Goal: Task Accomplishment & Management: Complete application form

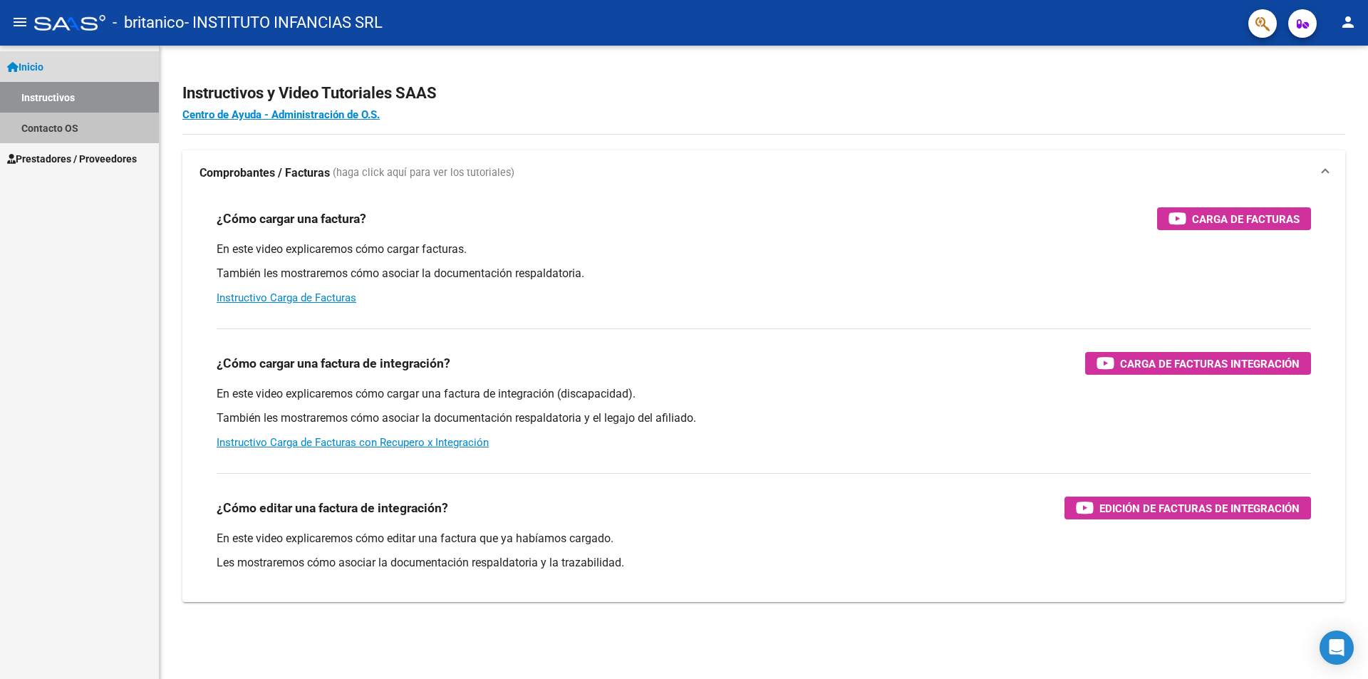
click at [98, 132] on link "Contacto OS" at bounding box center [79, 128] width 159 height 31
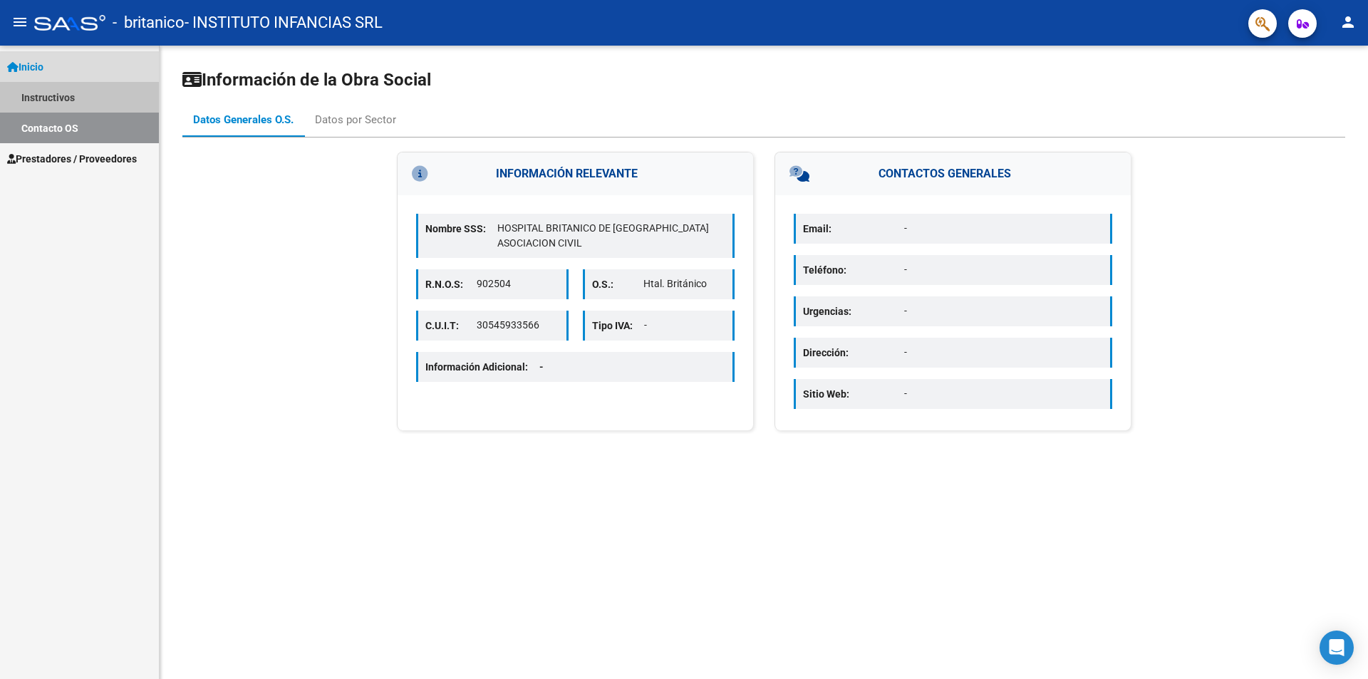
click at [53, 98] on link "Instructivos" at bounding box center [79, 97] width 159 height 31
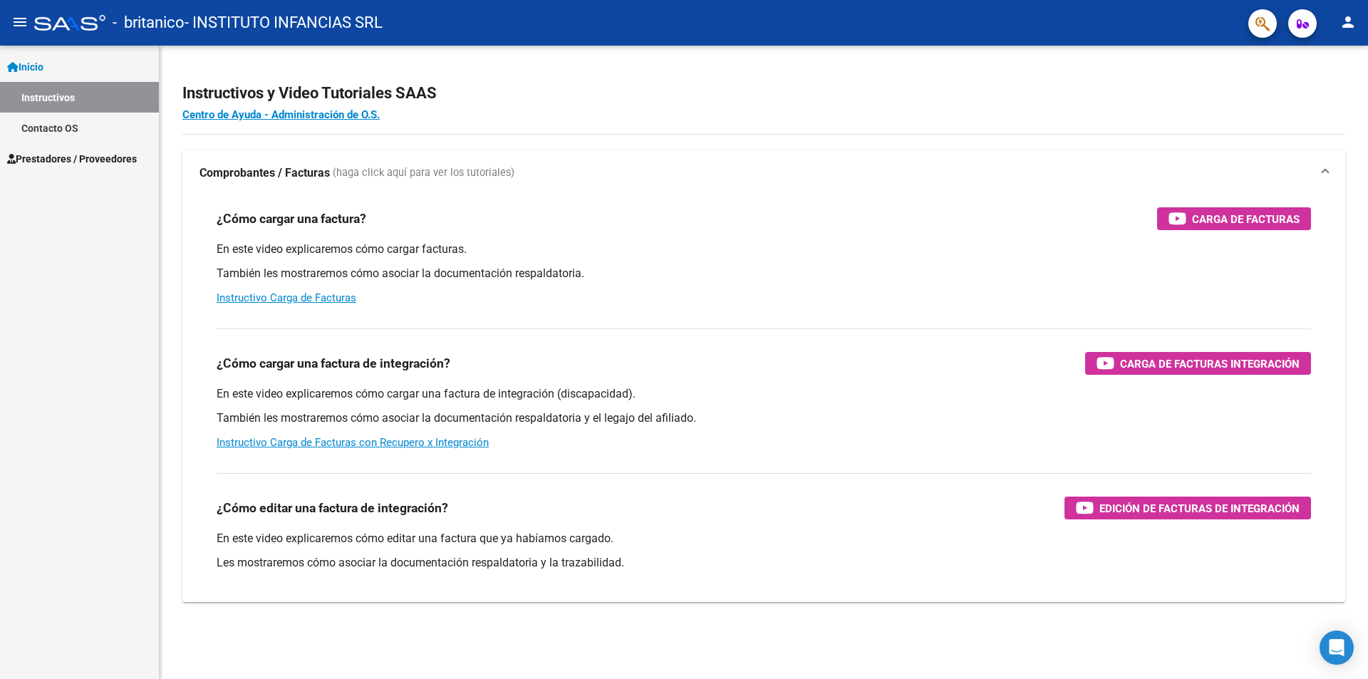
click at [105, 160] on span "Prestadores / Proveedores" at bounding box center [72, 159] width 130 height 16
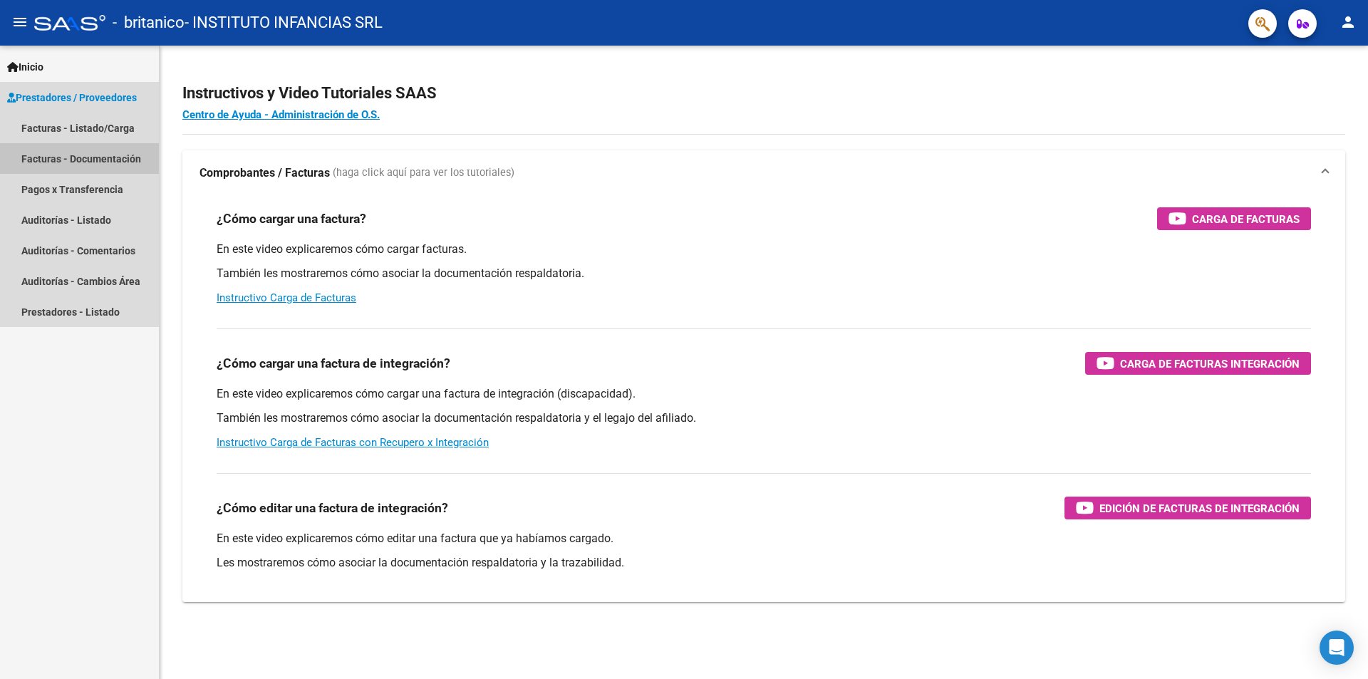
click at [83, 155] on link "Facturas - Documentación" at bounding box center [79, 158] width 159 height 31
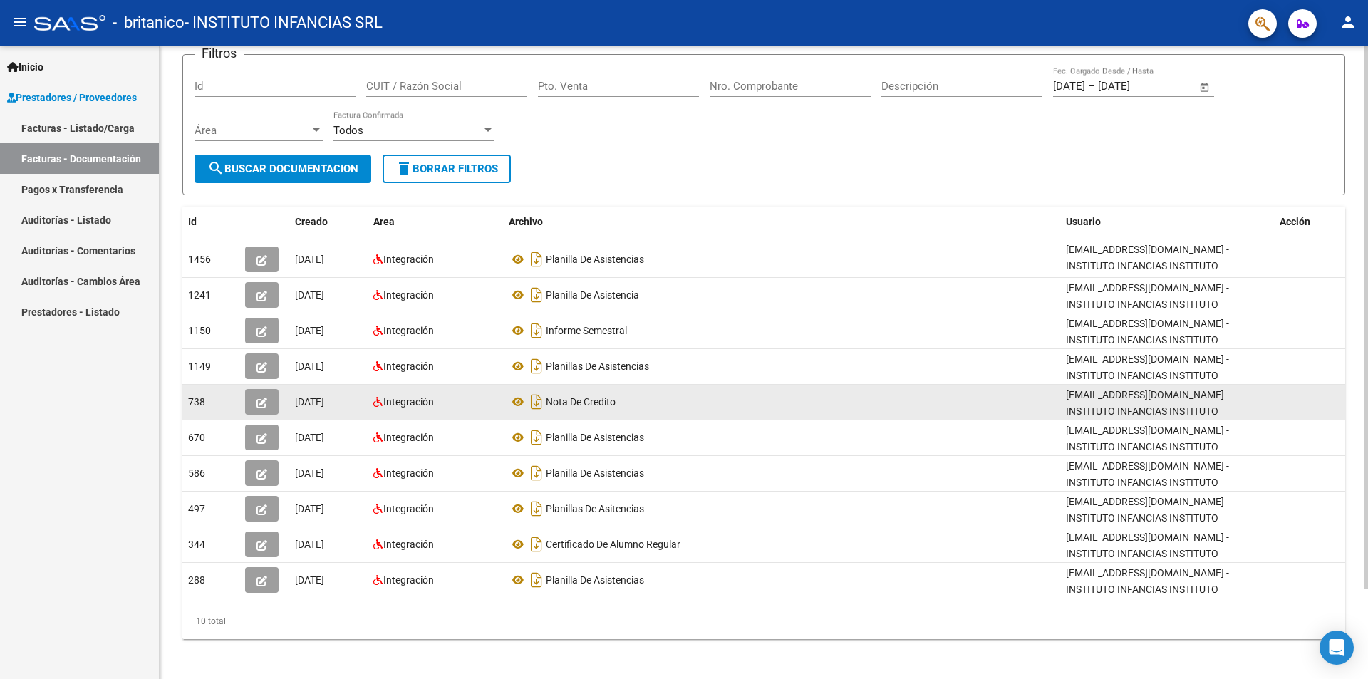
scroll to position [105, 0]
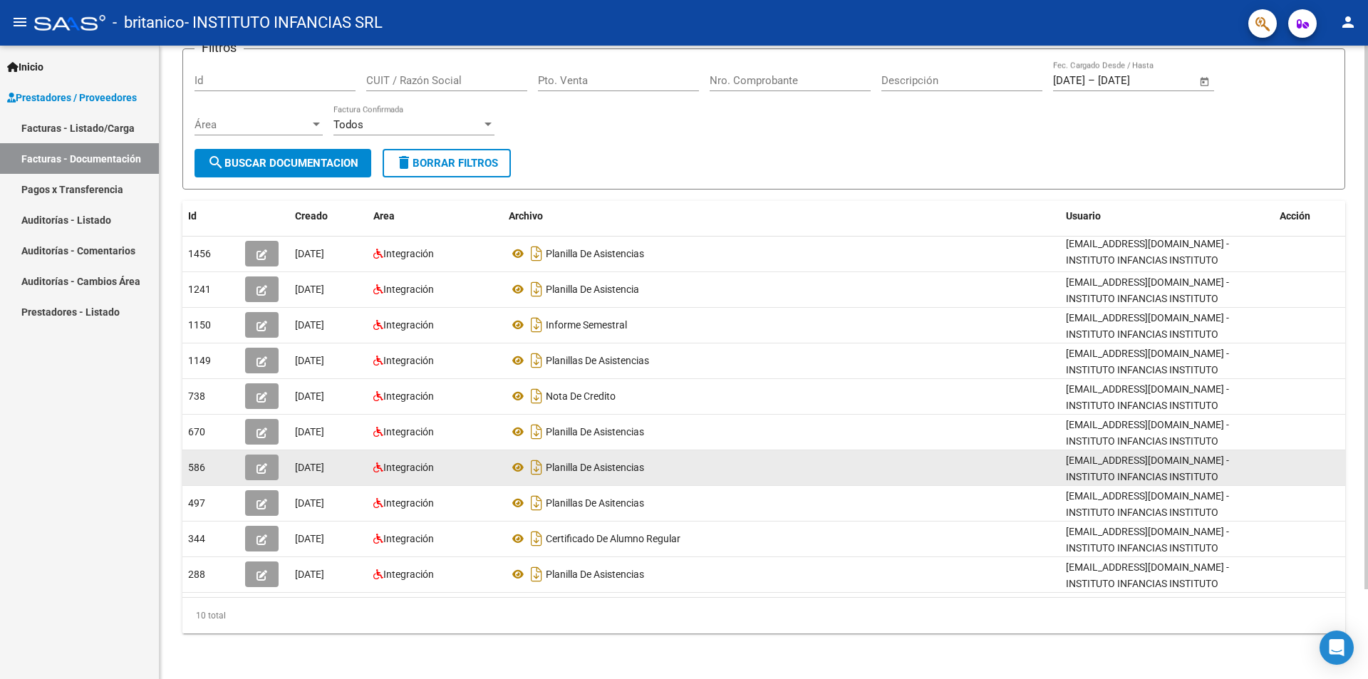
click at [262, 470] on icon "button" at bounding box center [262, 468] width 11 height 11
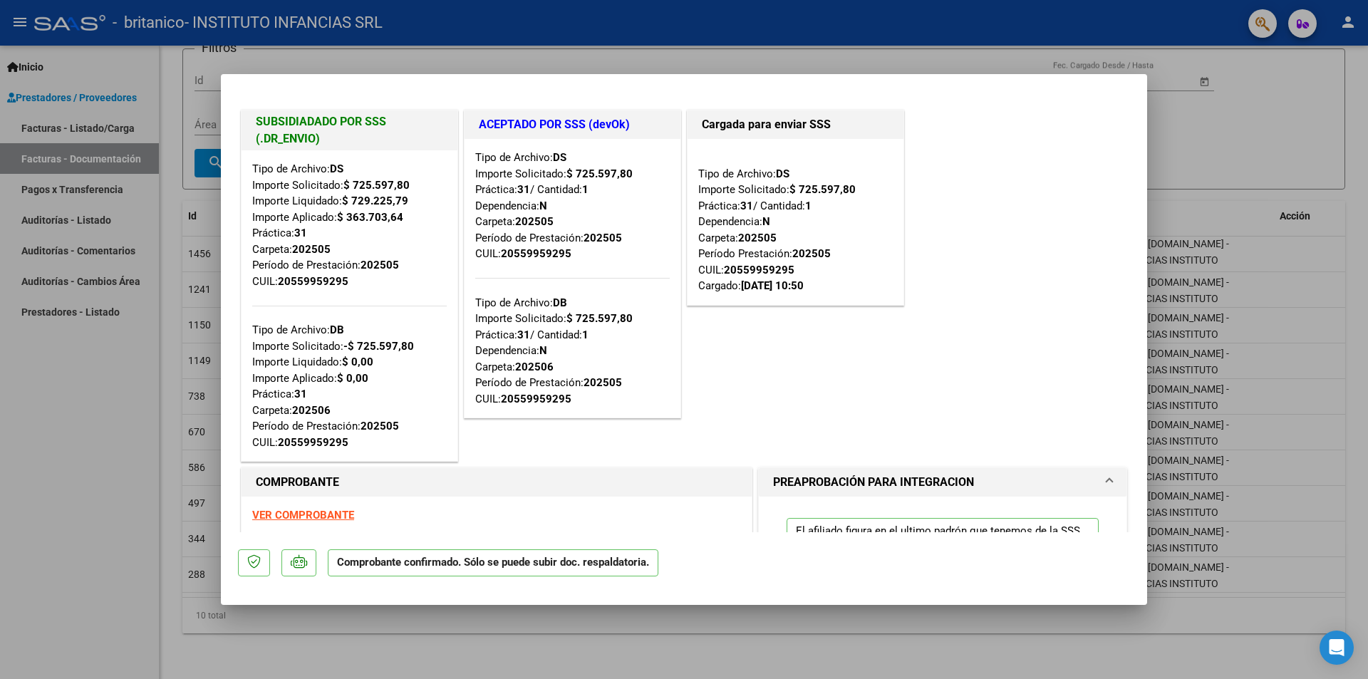
drag, startPoint x: 389, startPoint y: 269, endPoint x: 397, endPoint y: 281, distance: 14.4
click at [397, 281] on div "Tipo de Archivo: DS Importe Solicitado: $ 725.597,80 Importe Liquidado: $ 729.2…" at bounding box center [349, 225] width 195 height 128
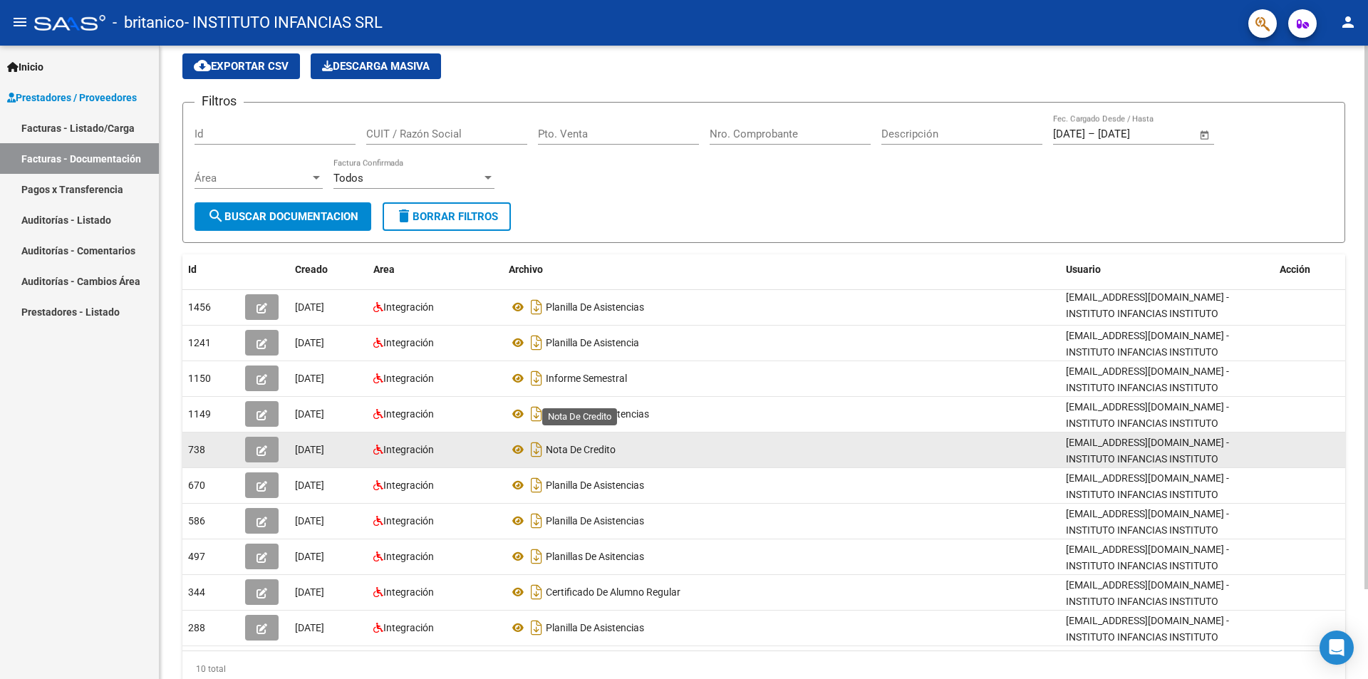
scroll to position [0, 0]
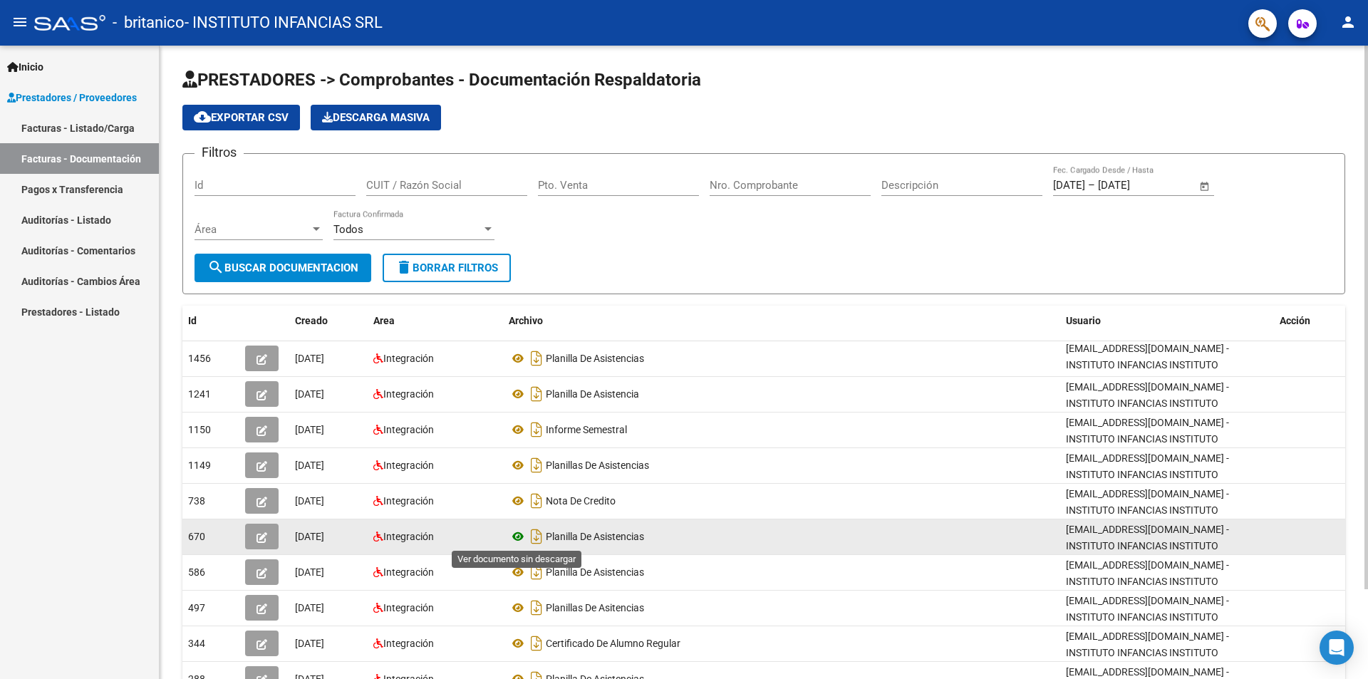
click at [516, 536] on icon at bounding box center [518, 536] width 19 height 17
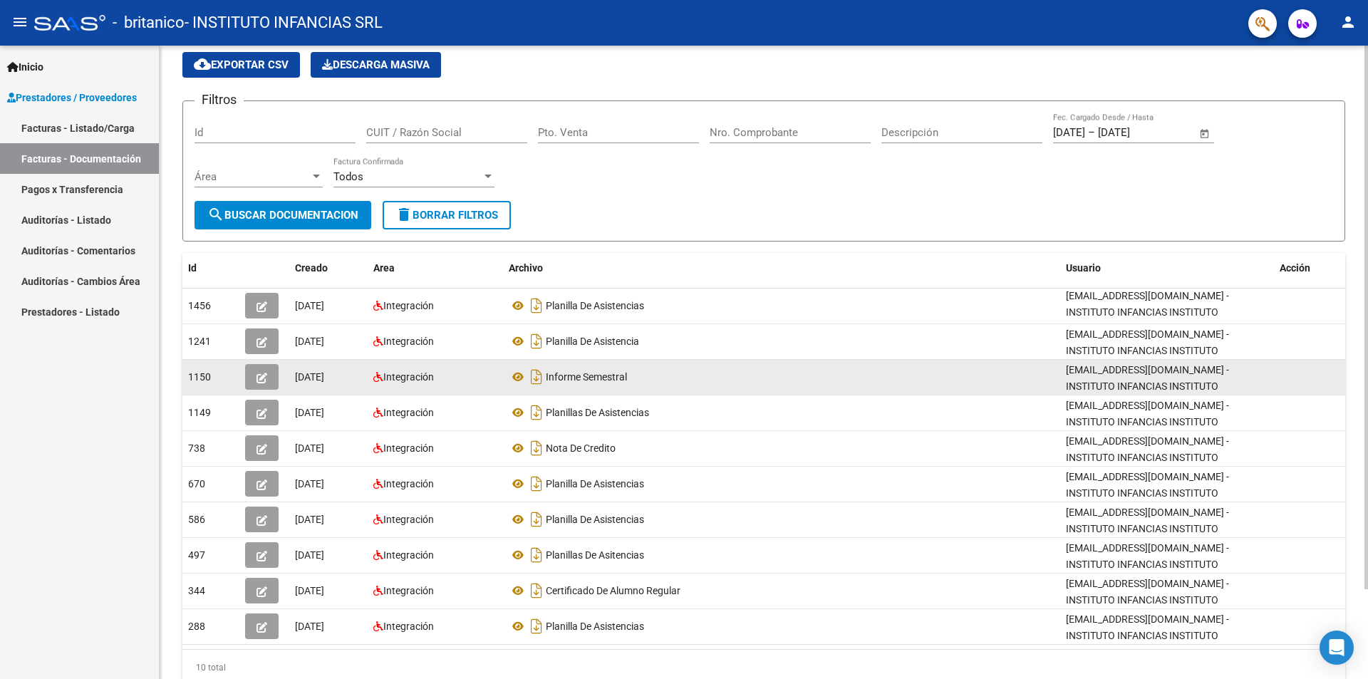
scroll to position [33, 0]
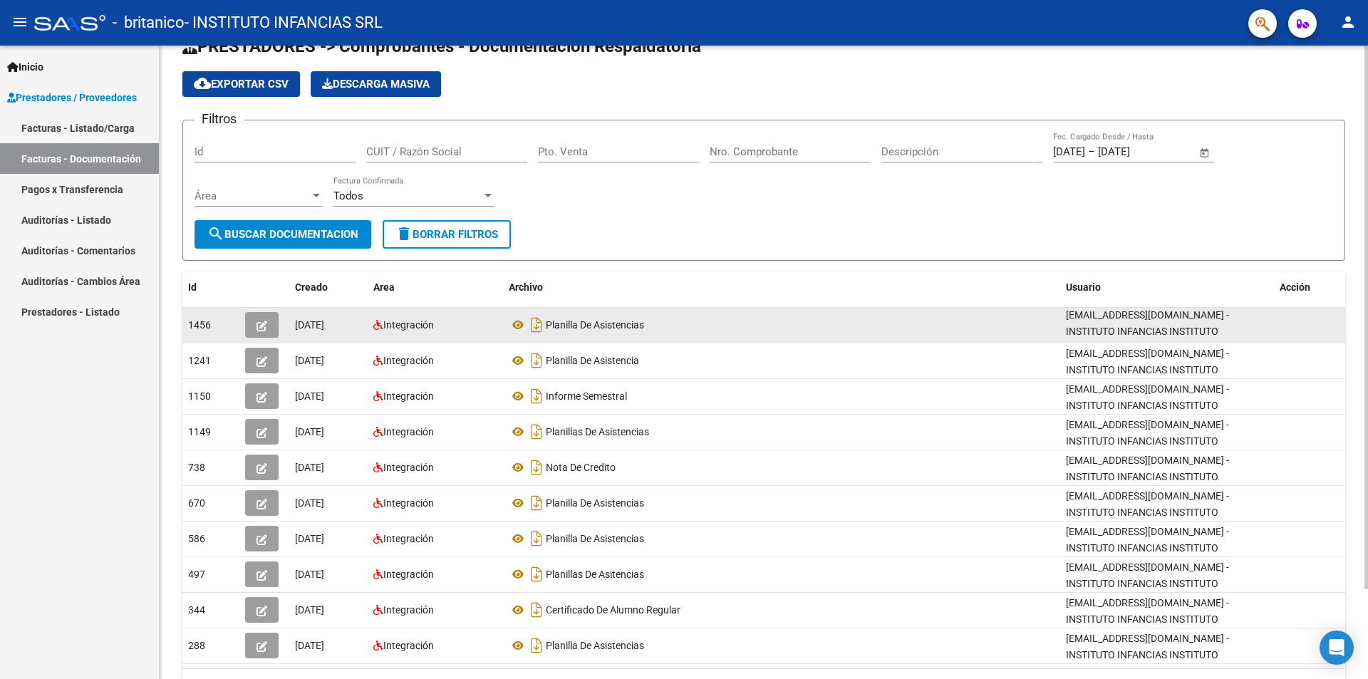
click at [266, 324] on icon "button" at bounding box center [262, 326] width 11 height 11
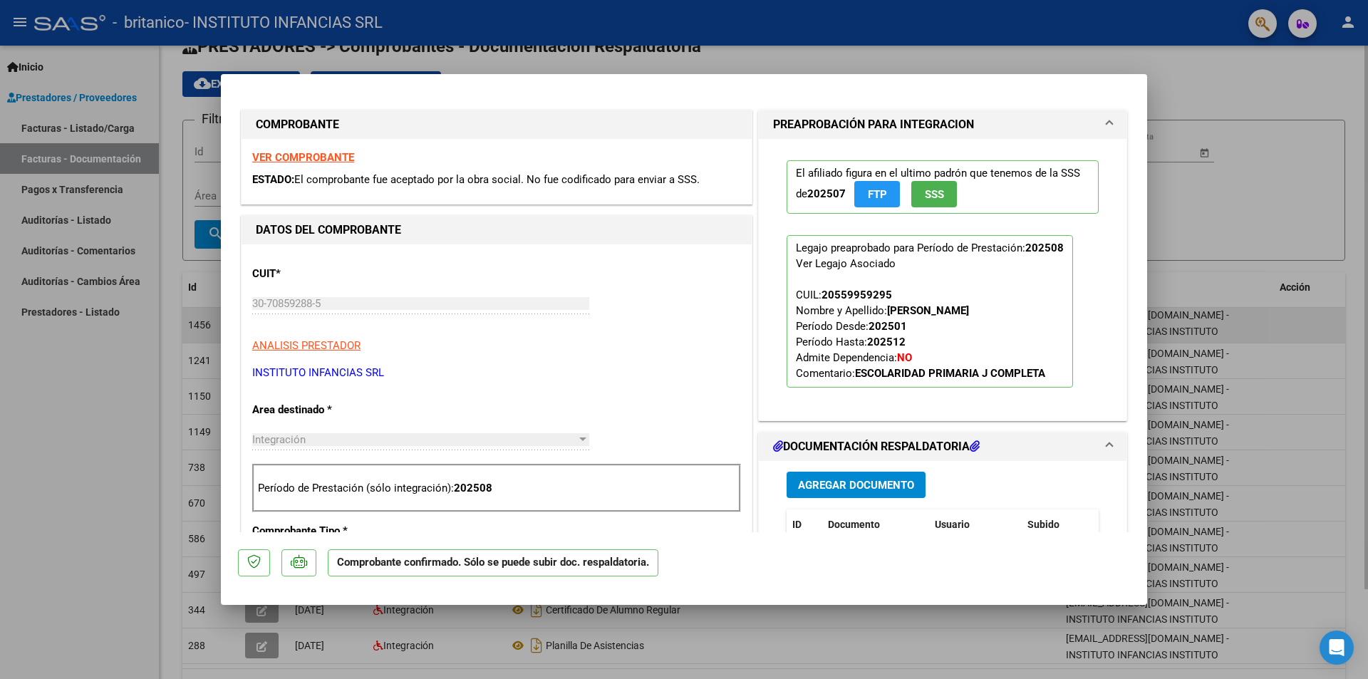
type input "$ 0,00"
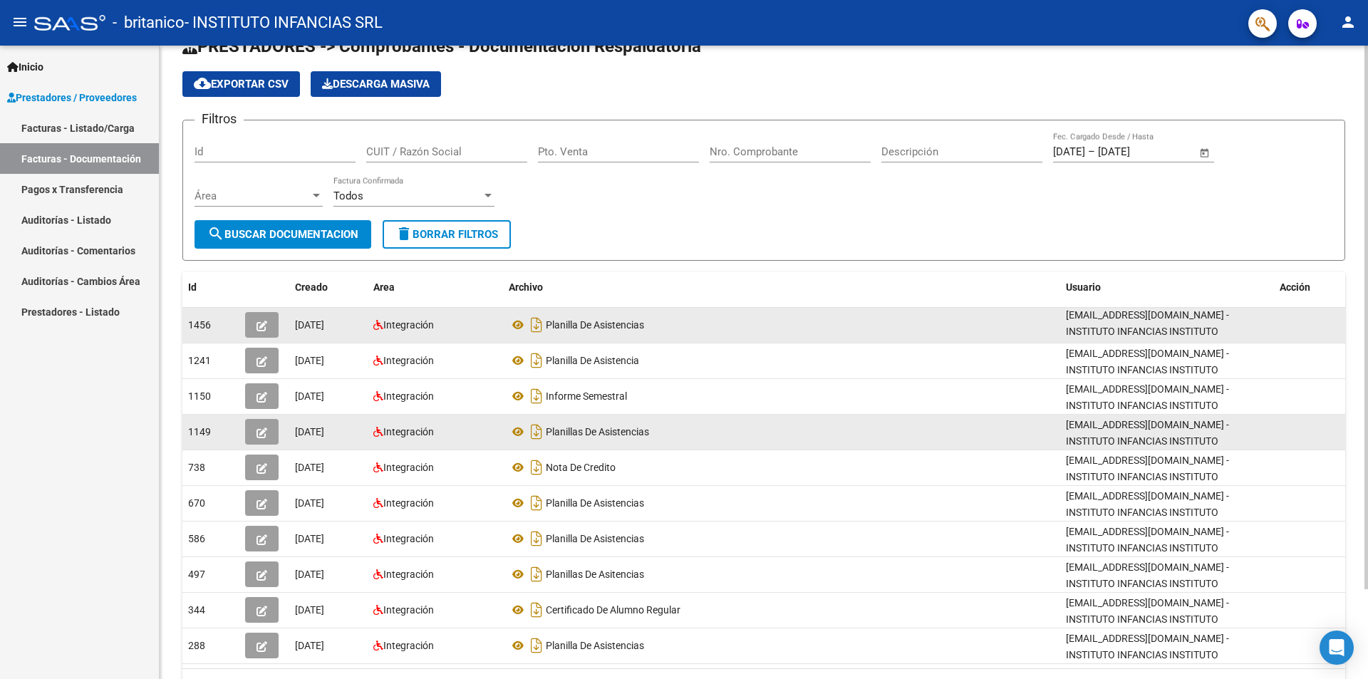
click at [257, 433] on icon "button" at bounding box center [262, 433] width 11 height 11
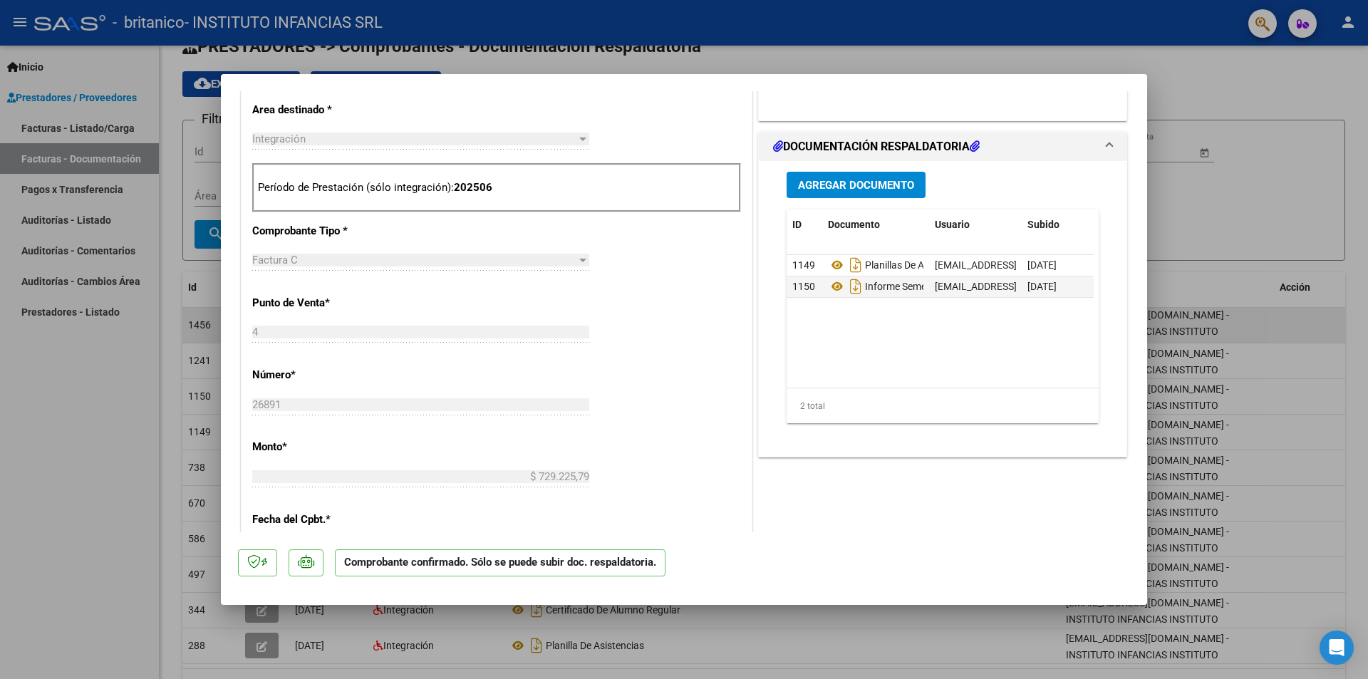
scroll to position [570, 0]
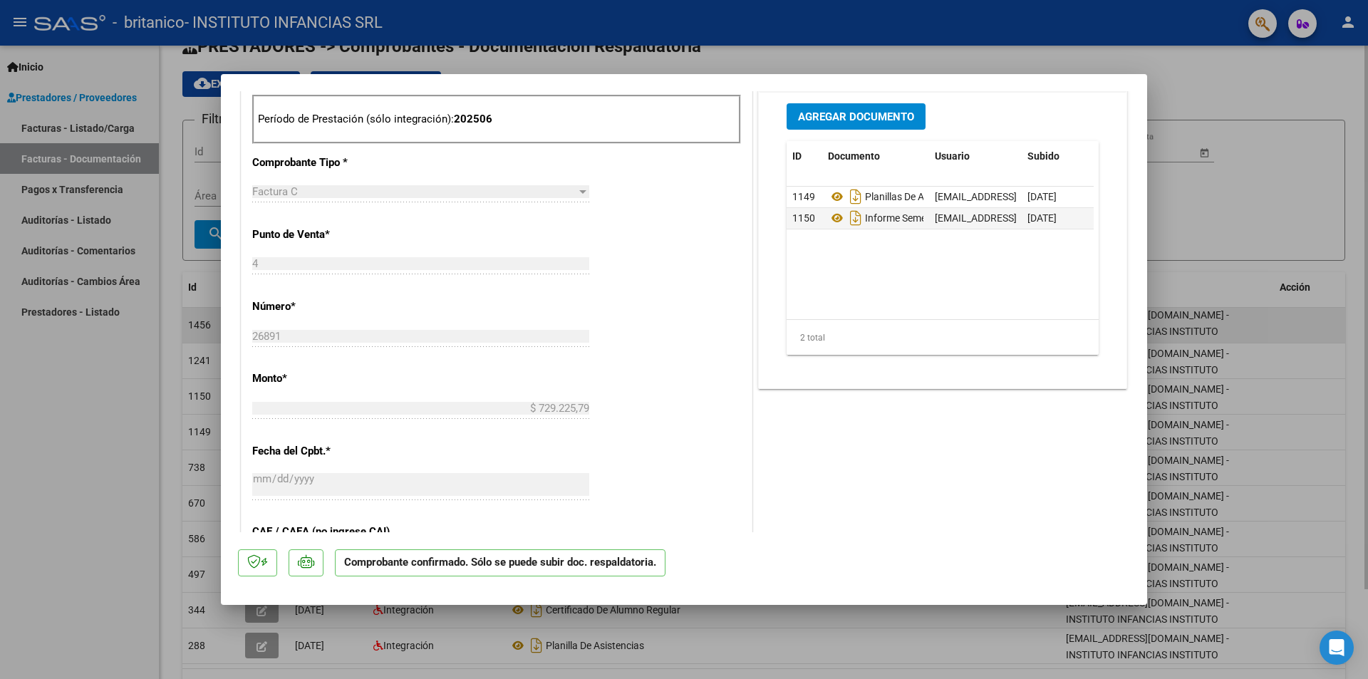
type input "$ 0,00"
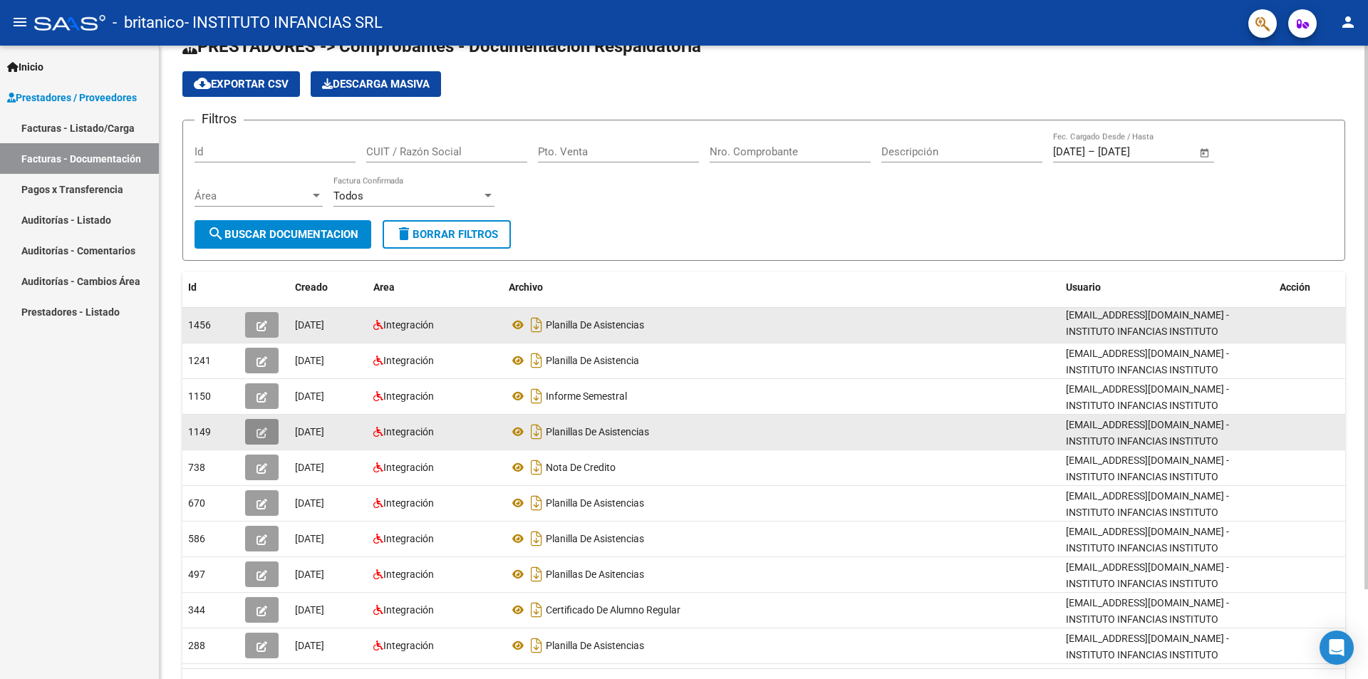
click at [258, 434] on icon "button" at bounding box center [262, 433] width 11 height 11
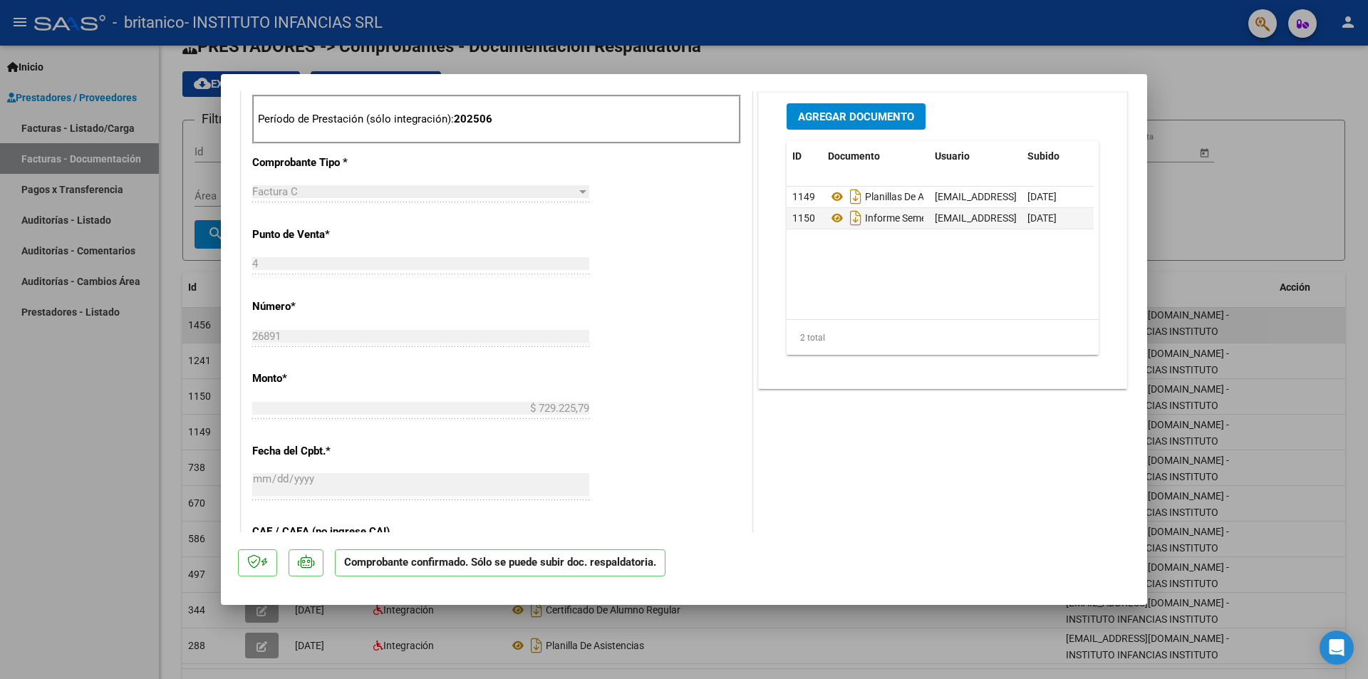
click at [160, 399] on div at bounding box center [684, 339] width 1368 height 679
type input "$ 0,00"
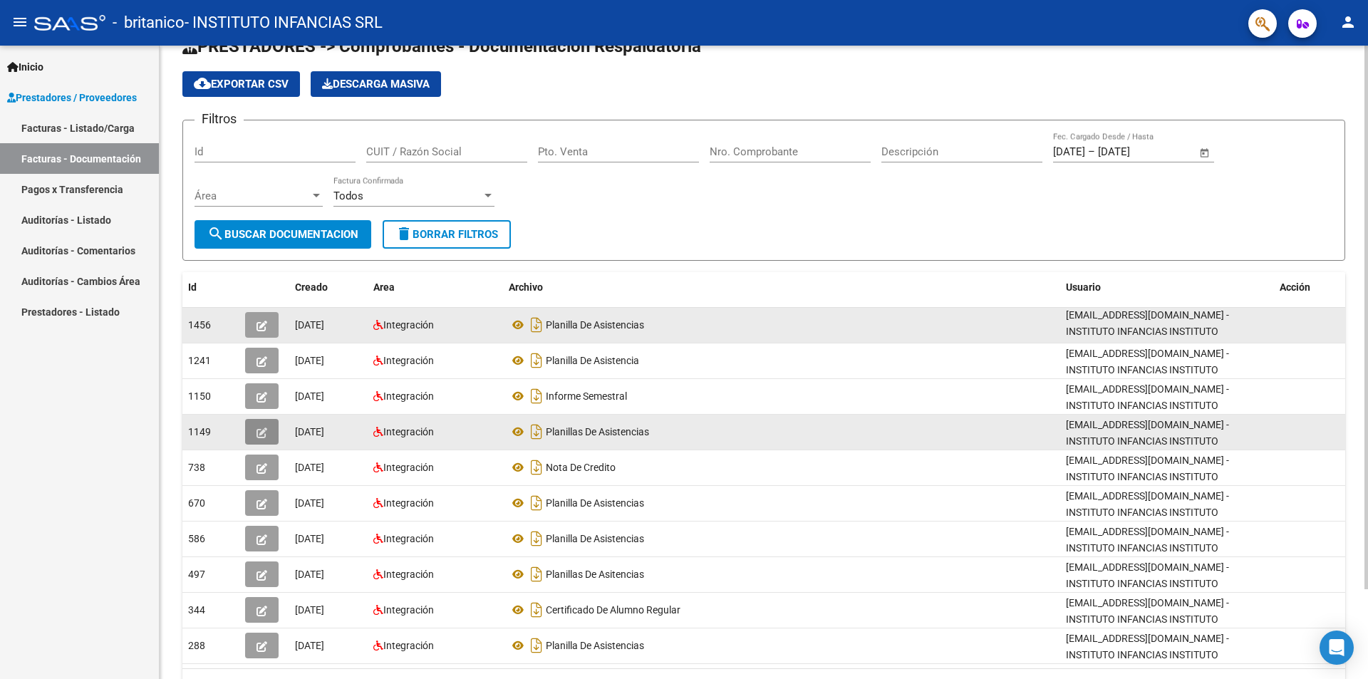
click at [263, 433] on icon "button" at bounding box center [262, 433] width 11 height 11
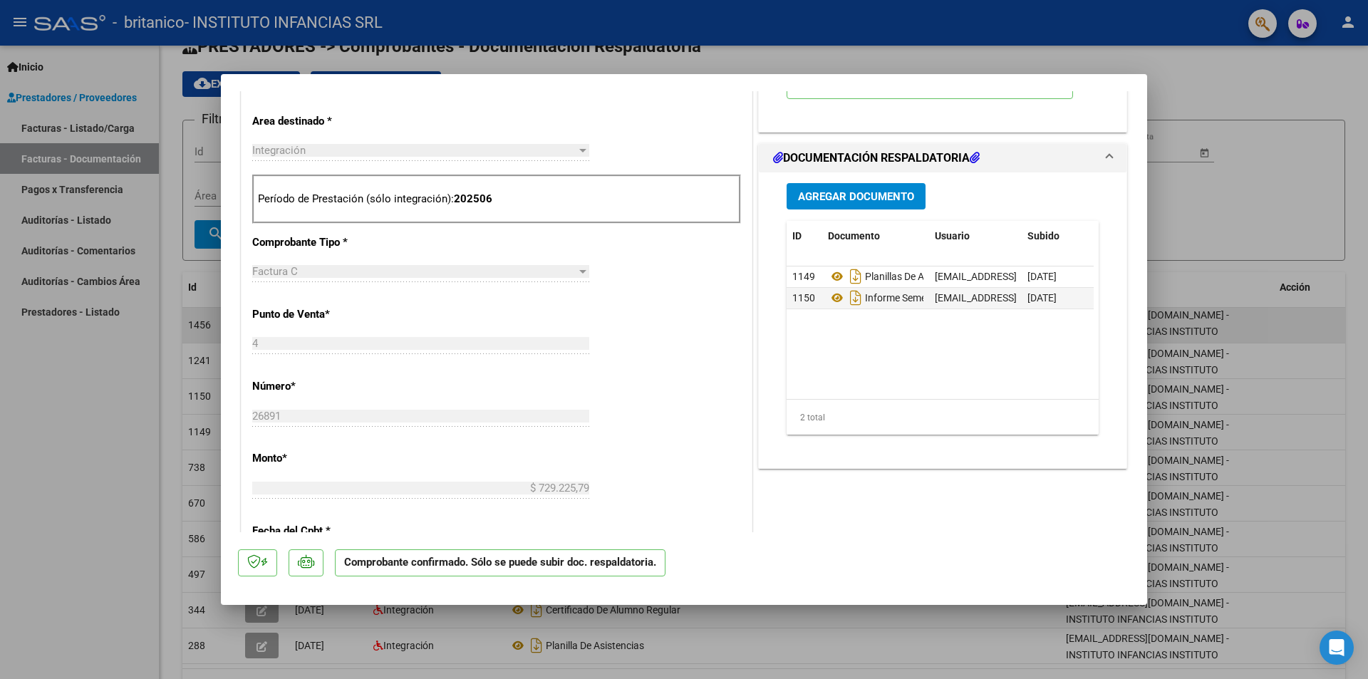
scroll to position [499, 0]
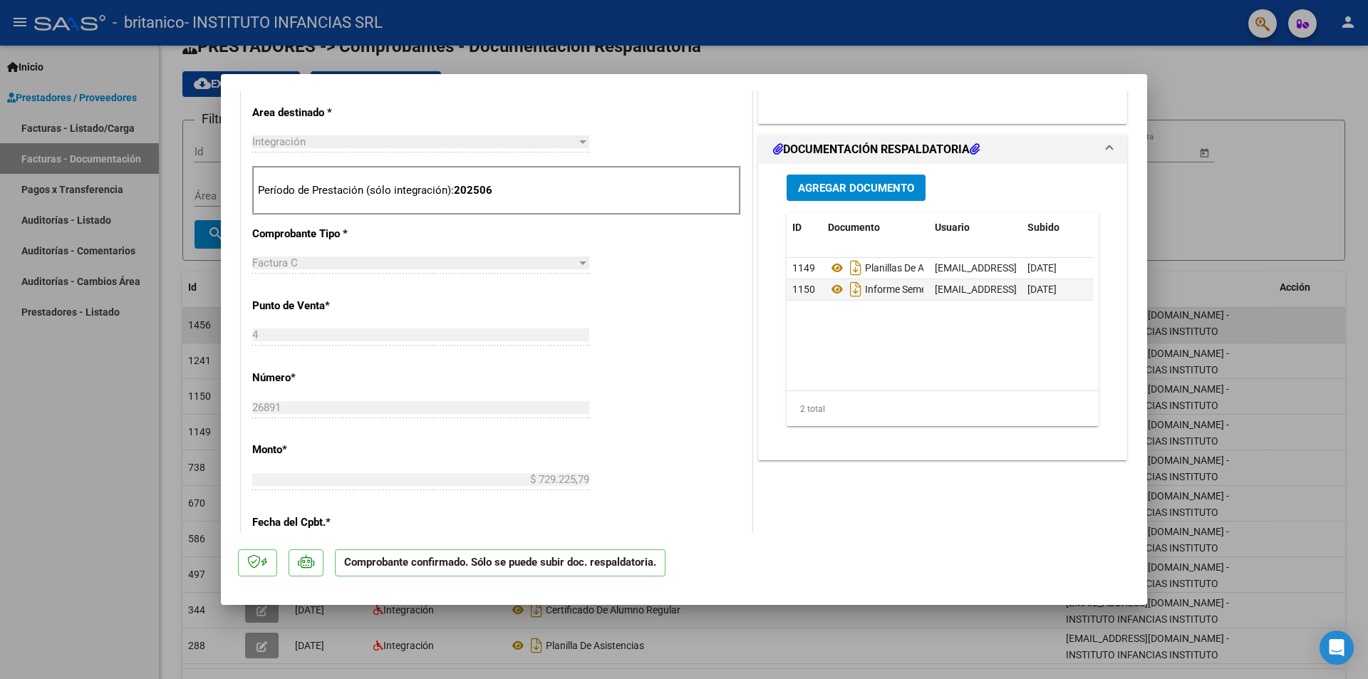
click at [41, 400] on div at bounding box center [684, 339] width 1368 height 679
type input "$ 0,00"
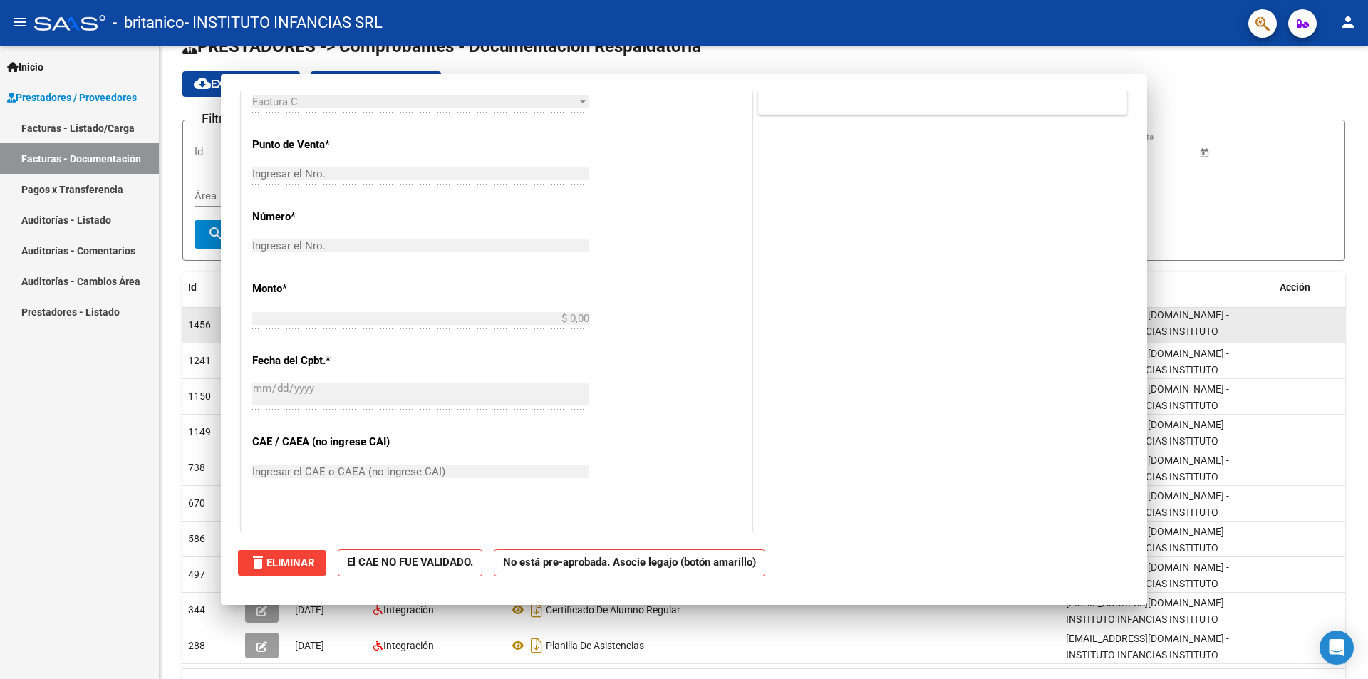
scroll to position [0, 0]
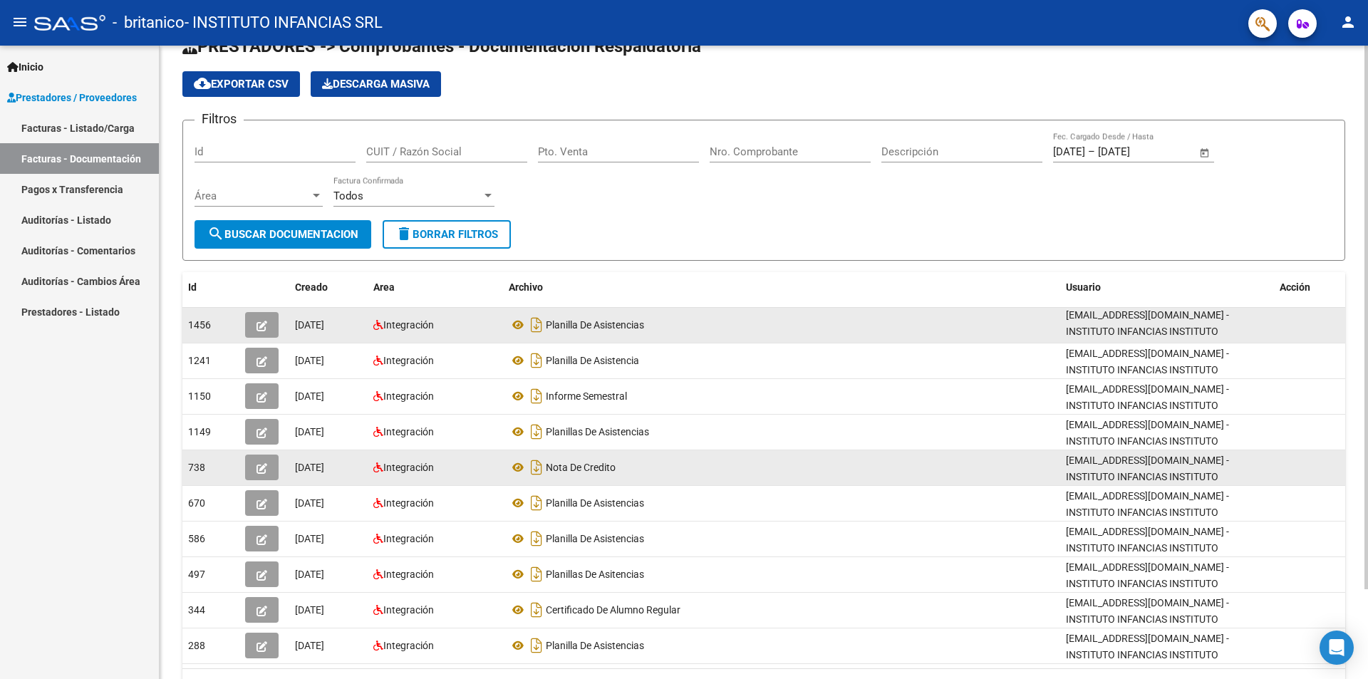
click at [259, 466] on icon "button" at bounding box center [262, 468] width 11 height 11
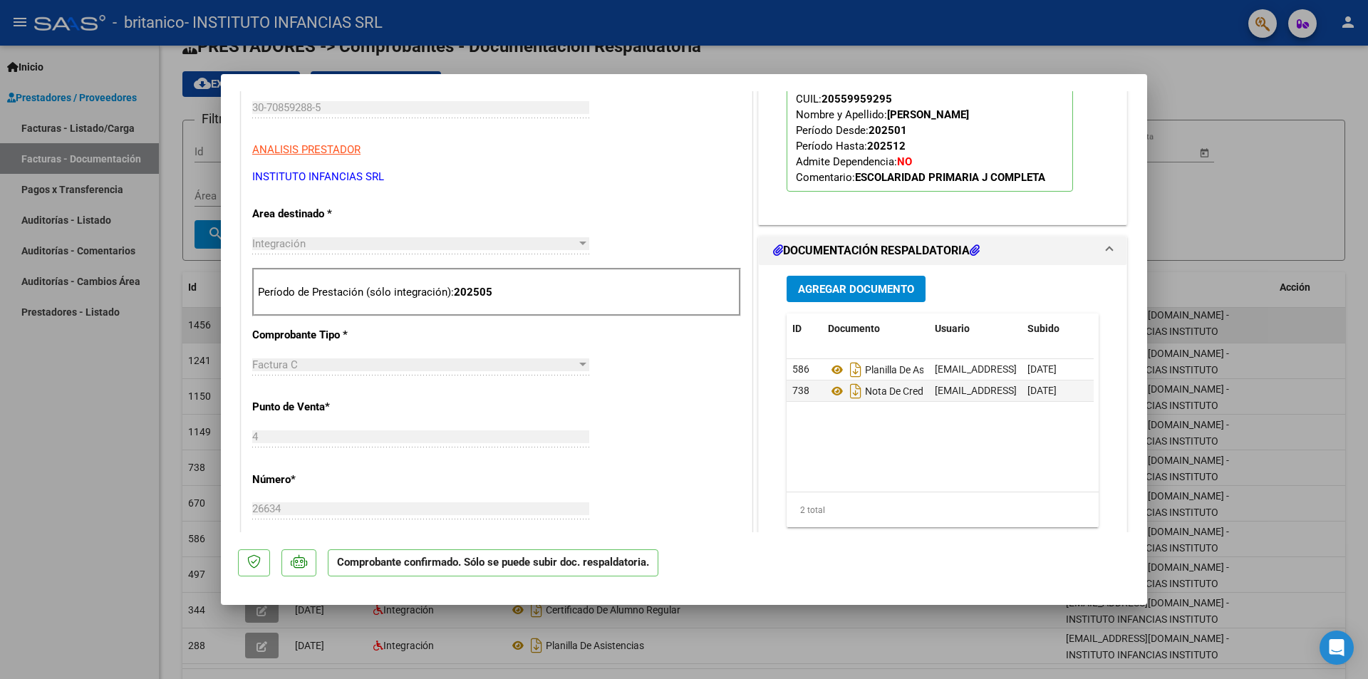
scroll to position [570, 0]
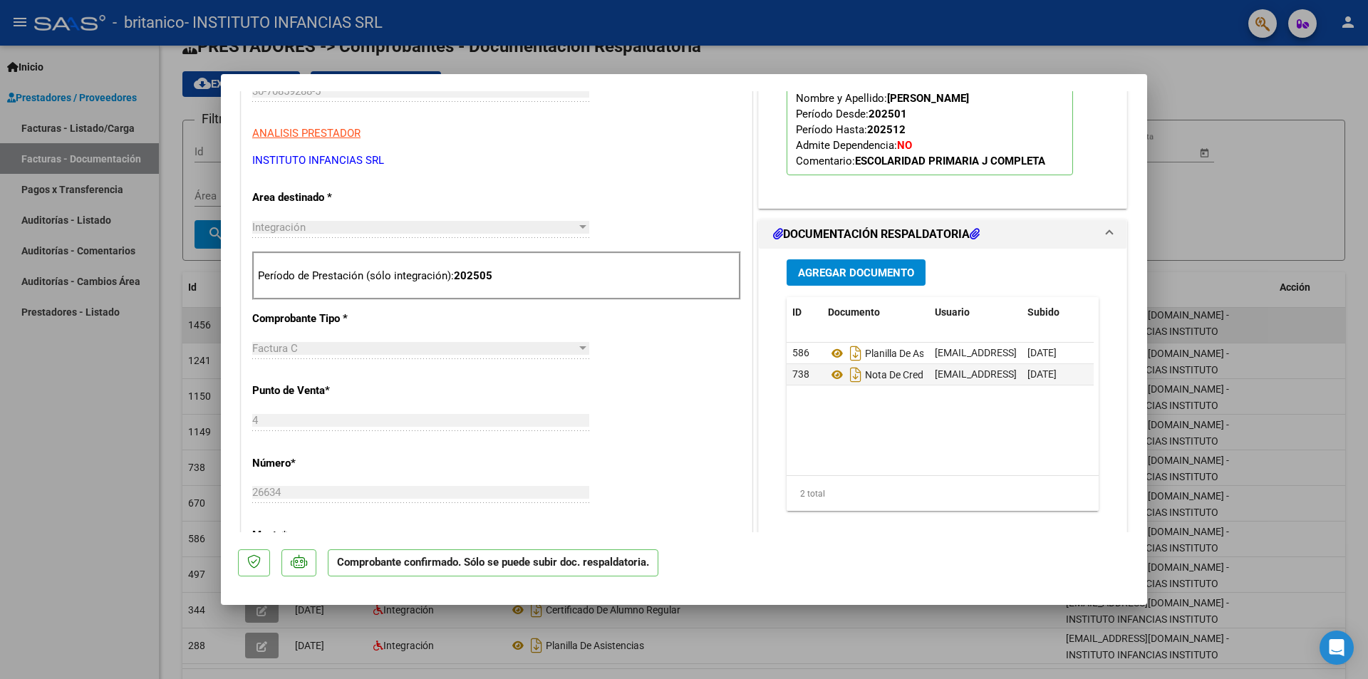
click at [130, 447] on div at bounding box center [684, 339] width 1368 height 679
type input "$ 0,00"
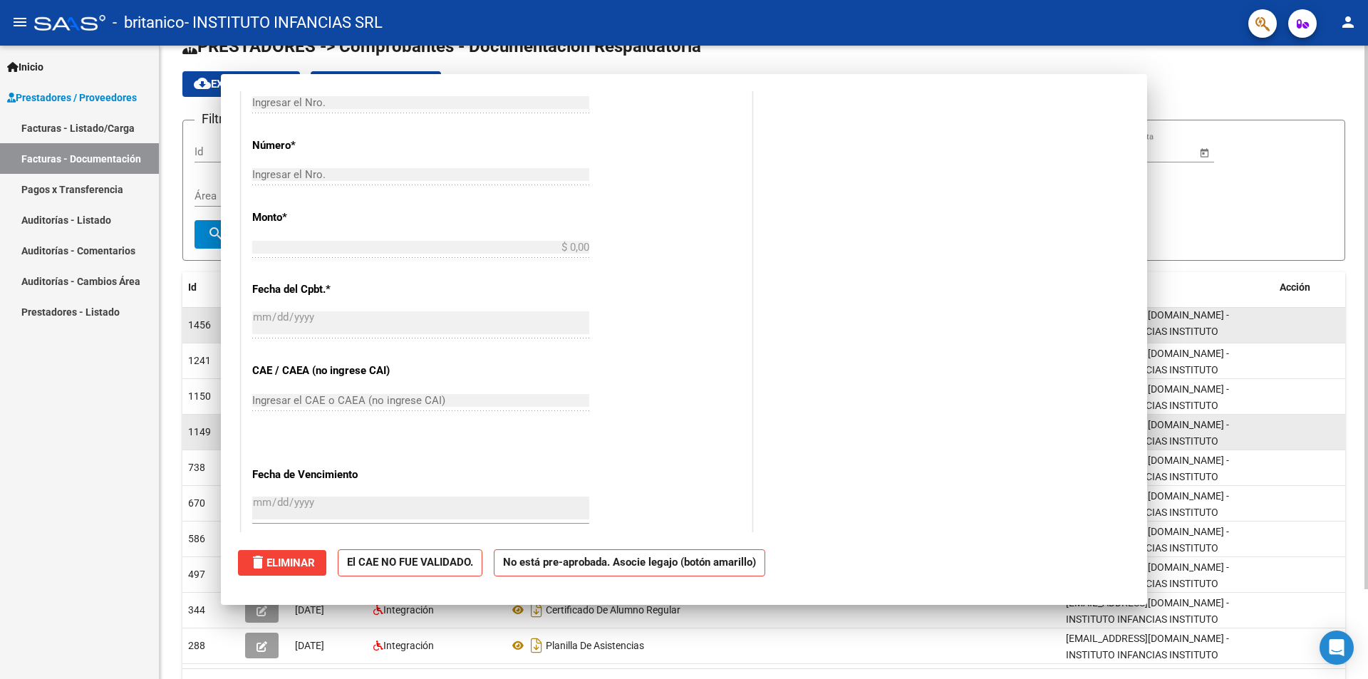
scroll to position [0, 0]
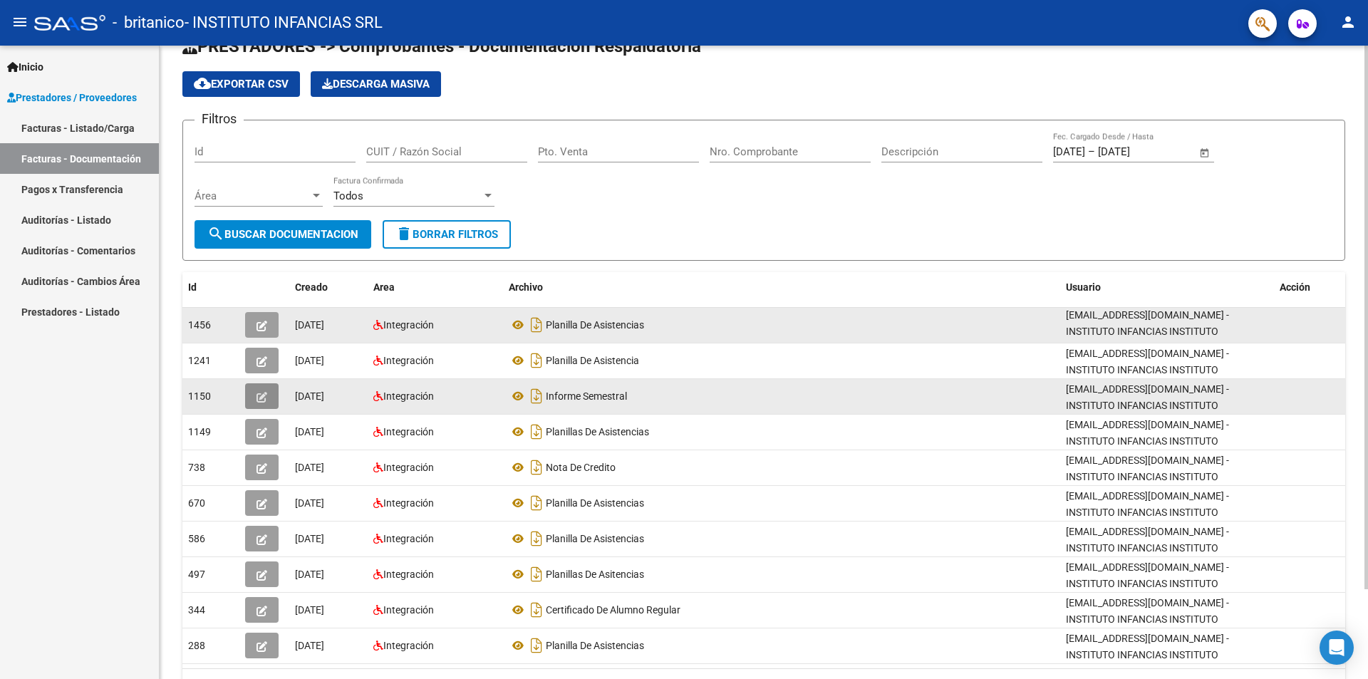
click at [267, 398] on button "button" at bounding box center [261, 396] width 33 height 26
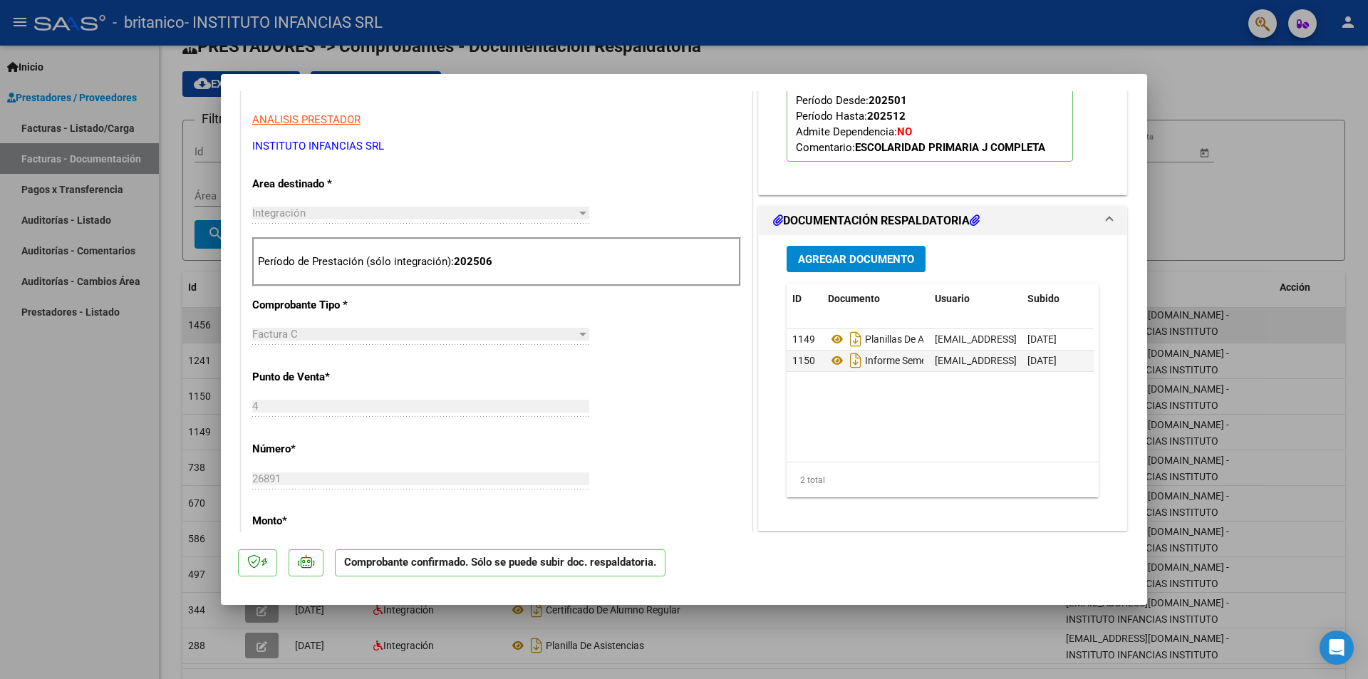
scroll to position [499, 0]
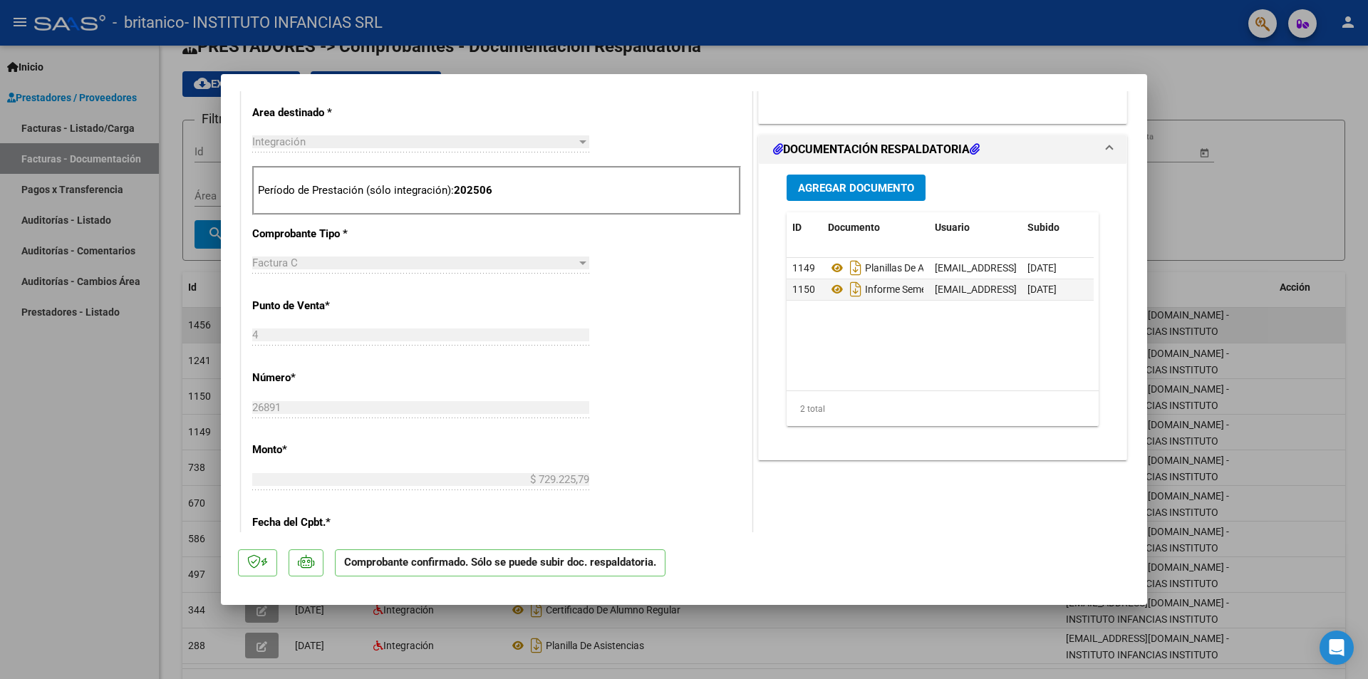
click at [130, 391] on div at bounding box center [684, 339] width 1368 height 679
type input "$ 0,00"
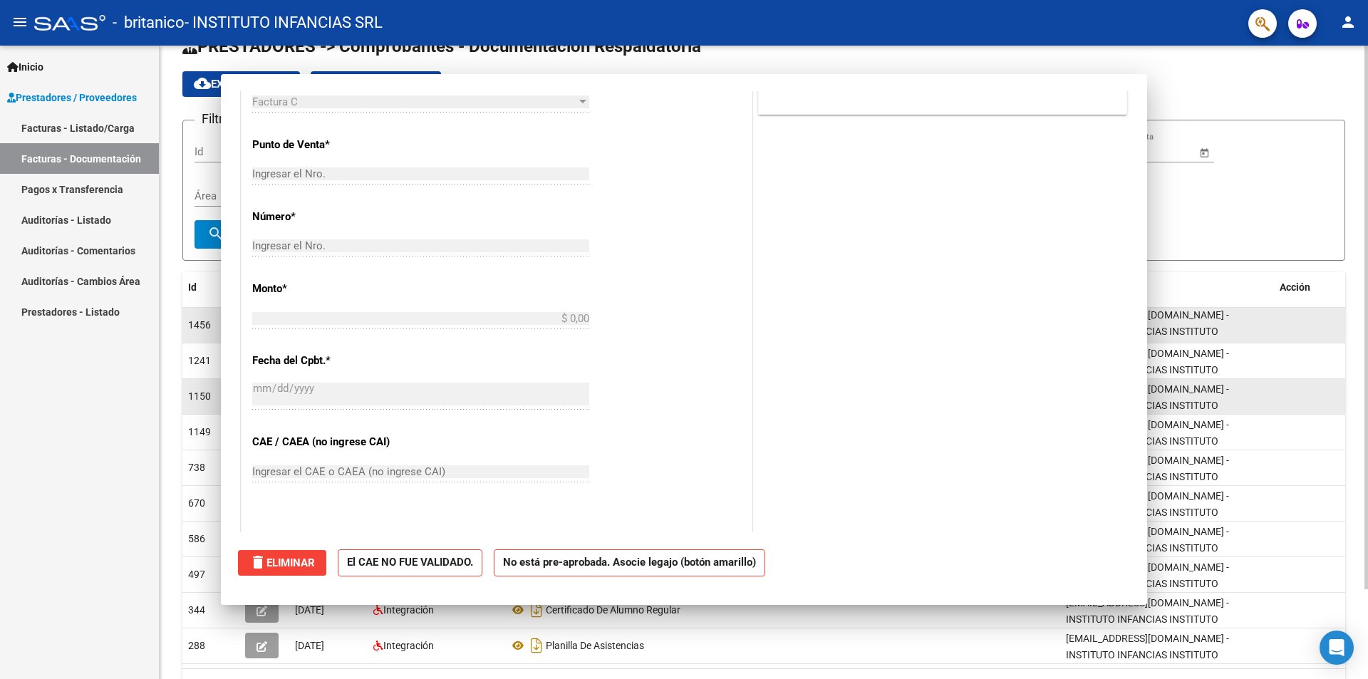
scroll to position [287, 0]
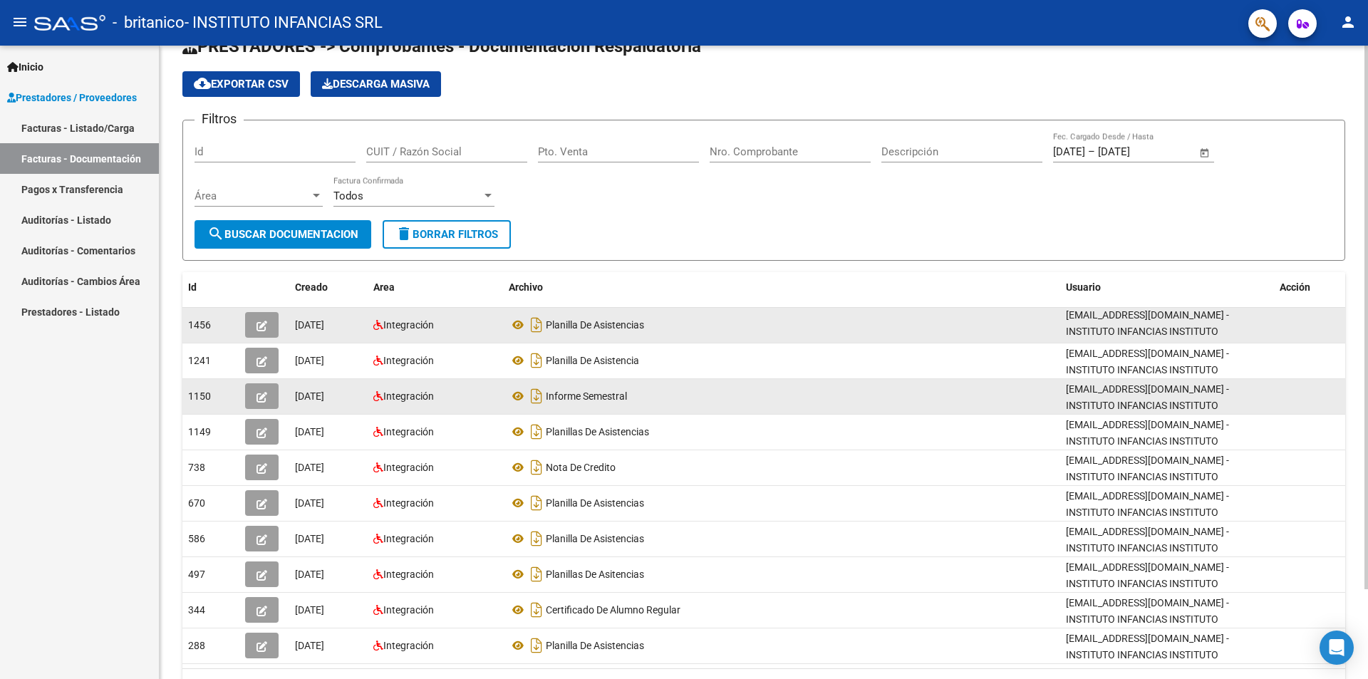
click at [271, 395] on button "button" at bounding box center [261, 396] width 33 height 26
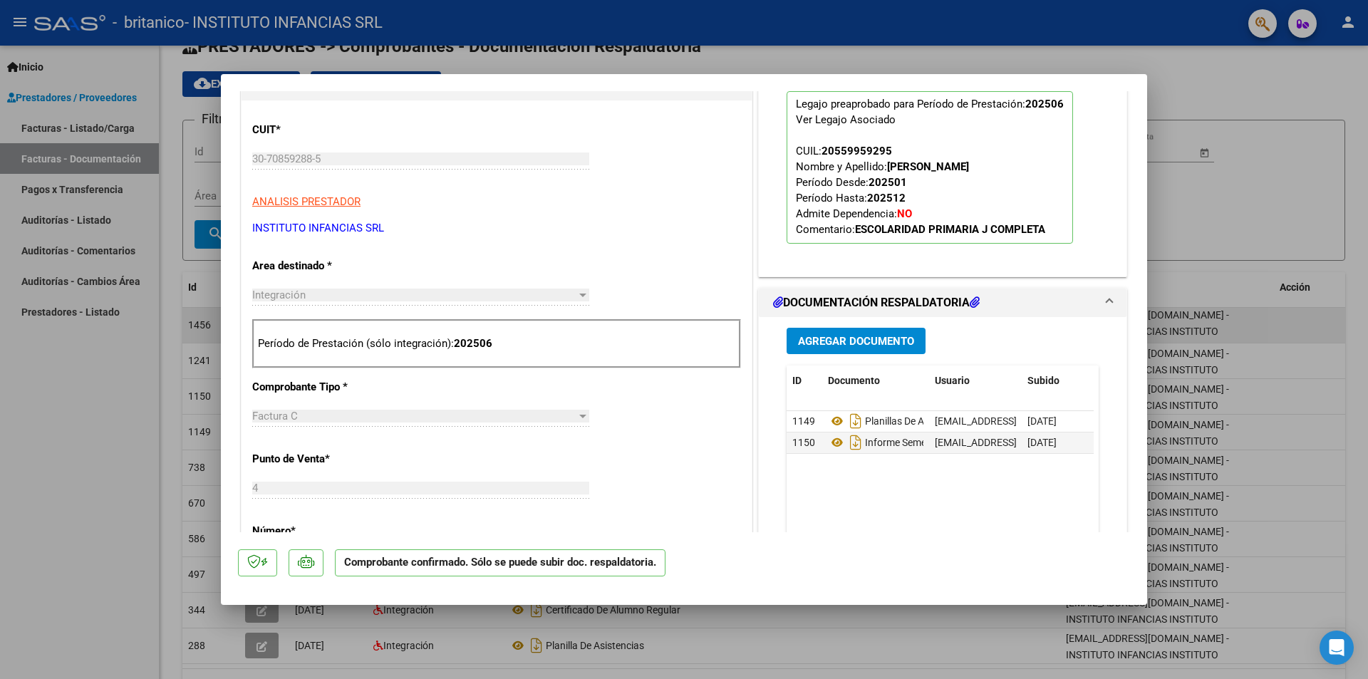
scroll to position [428, 0]
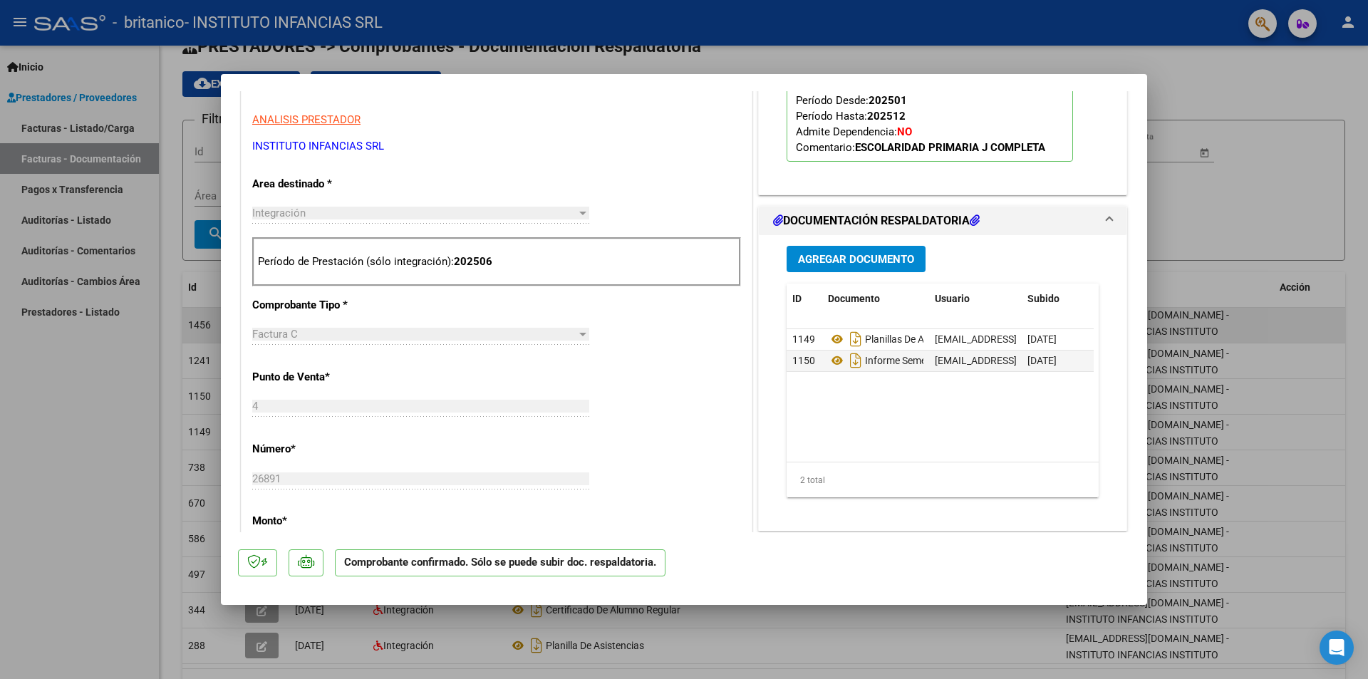
click at [94, 405] on div at bounding box center [684, 339] width 1368 height 679
type input "$ 0,00"
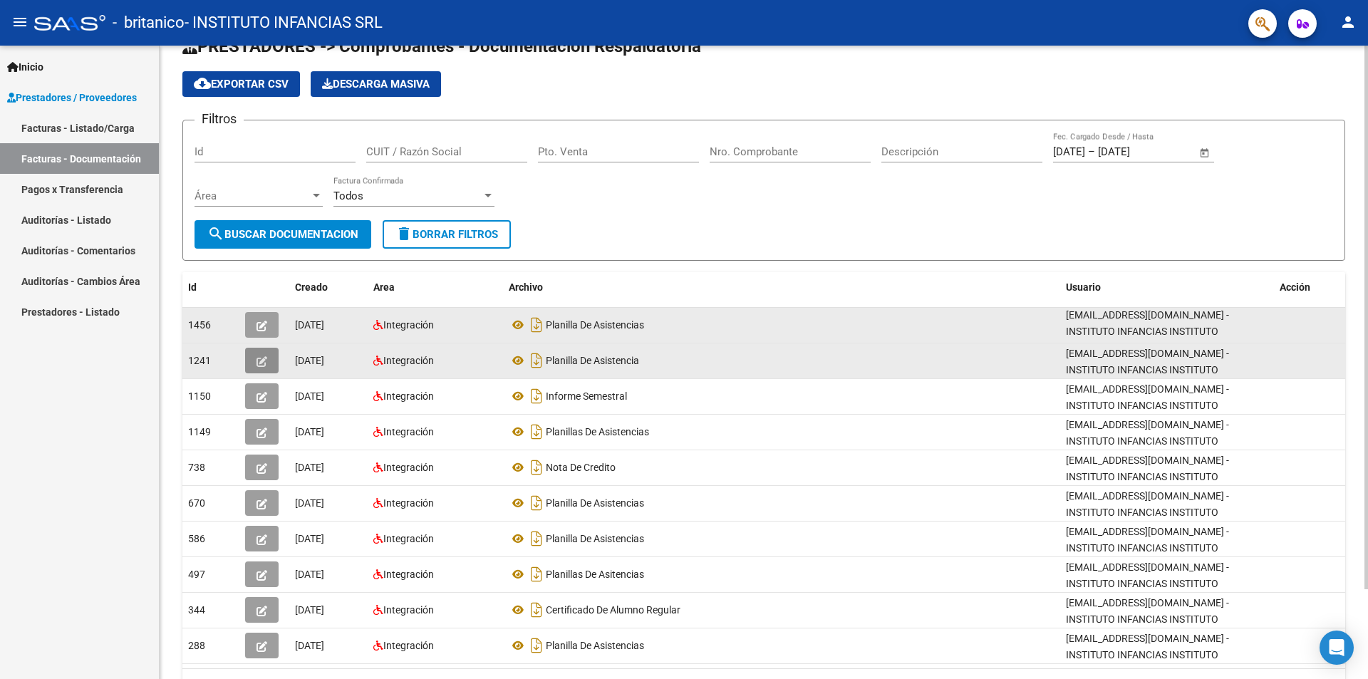
click at [264, 356] on icon "button" at bounding box center [262, 361] width 11 height 11
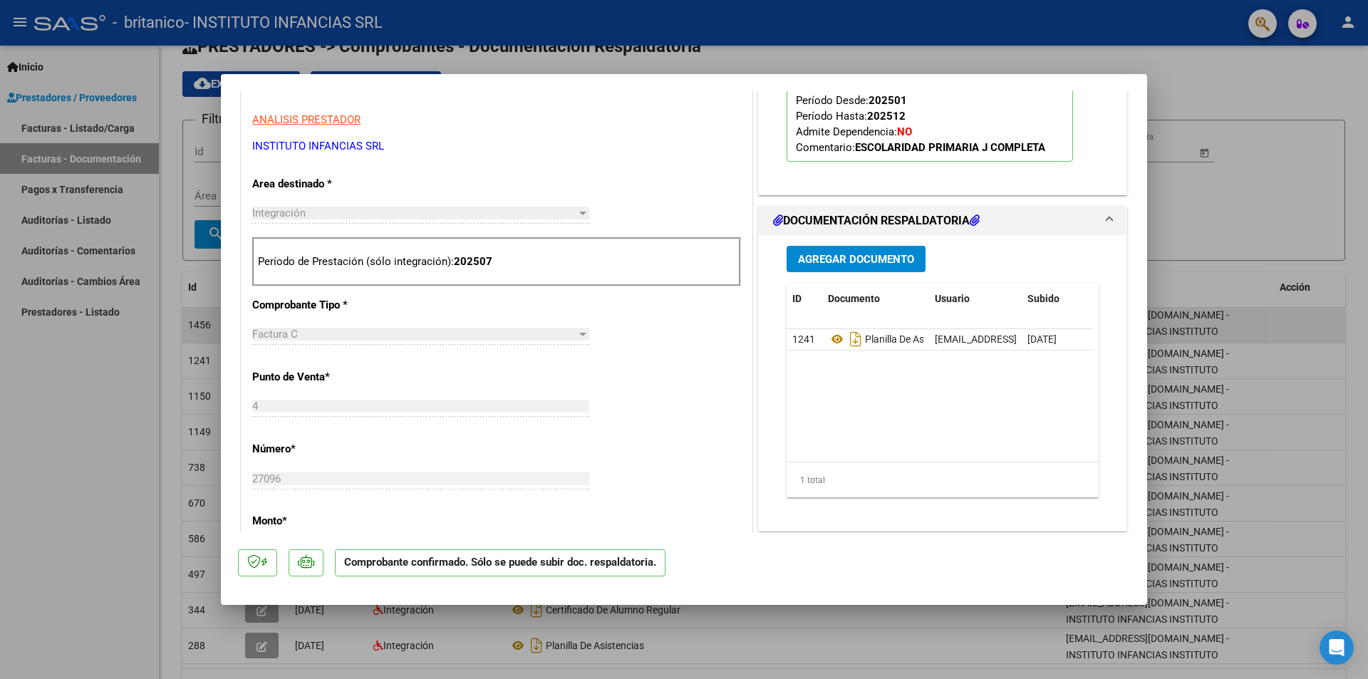
scroll to position [499, 0]
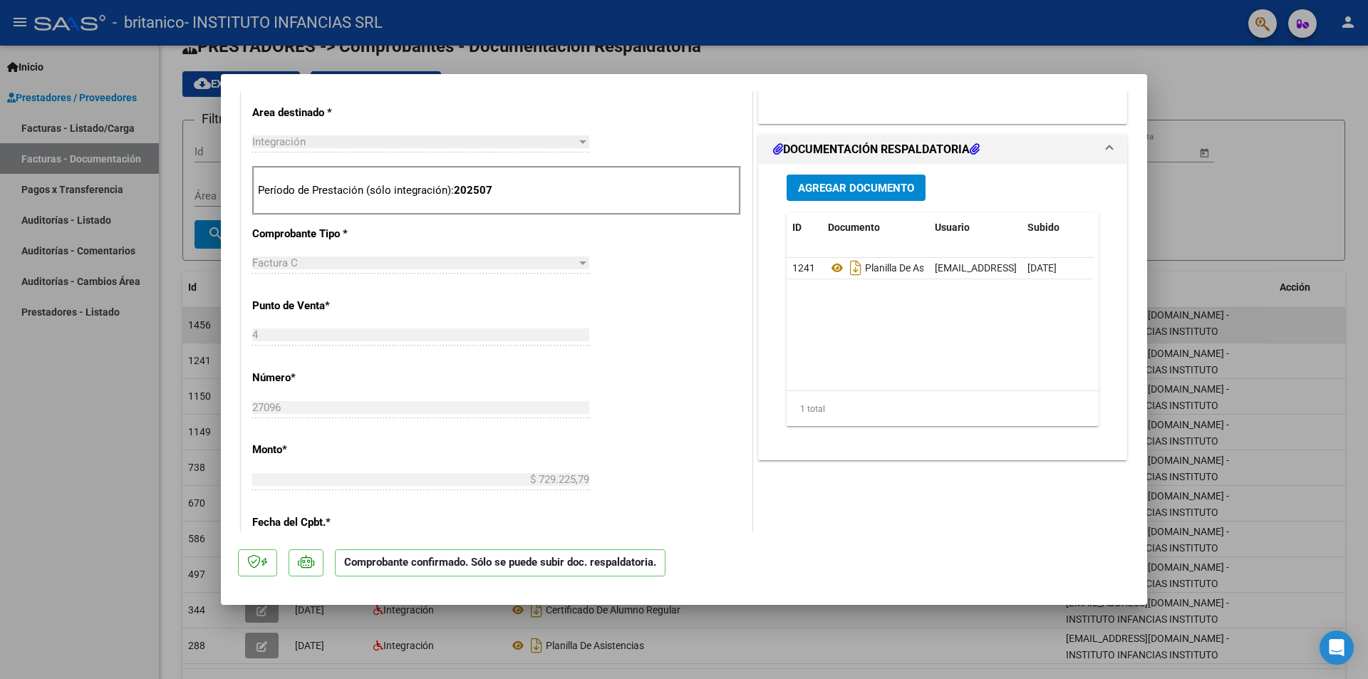
click at [115, 398] on div at bounding box center [684, 339] width 1368 height 679
type input "$ 0,00"
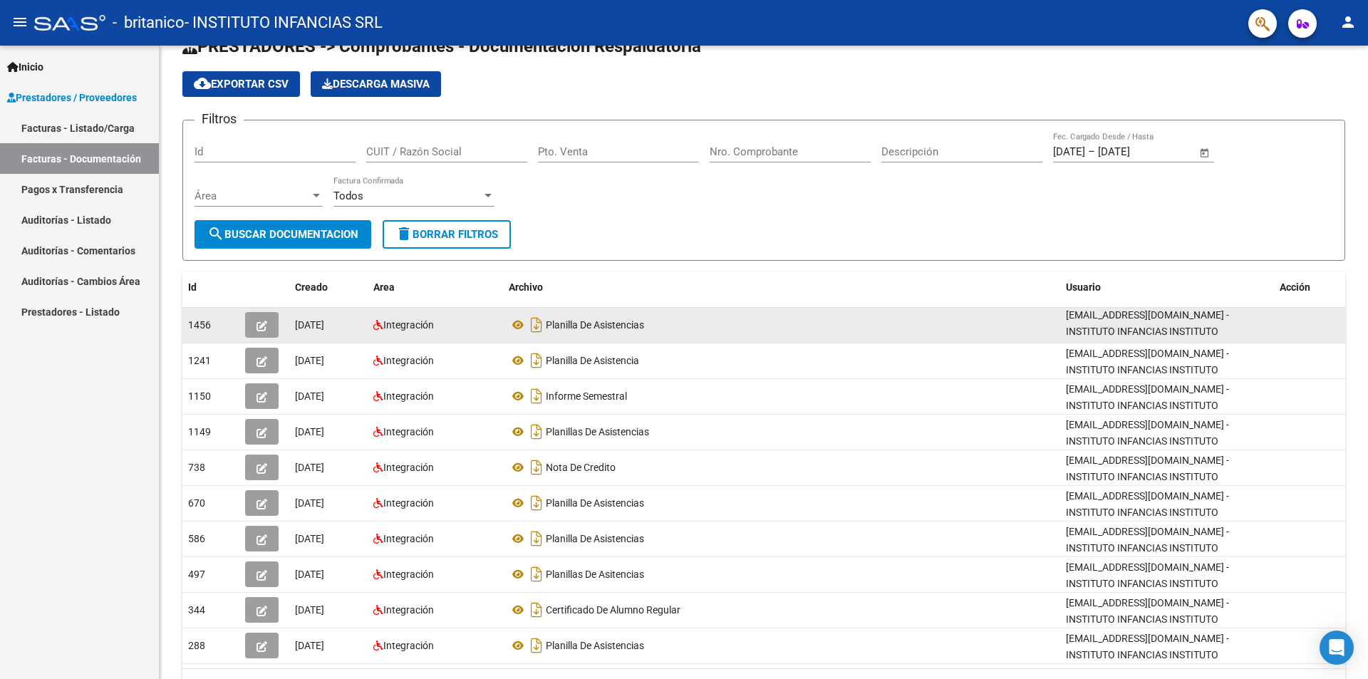
click at [255, 324] on button "button" at bounding box center [261, 325] width 33 height 26
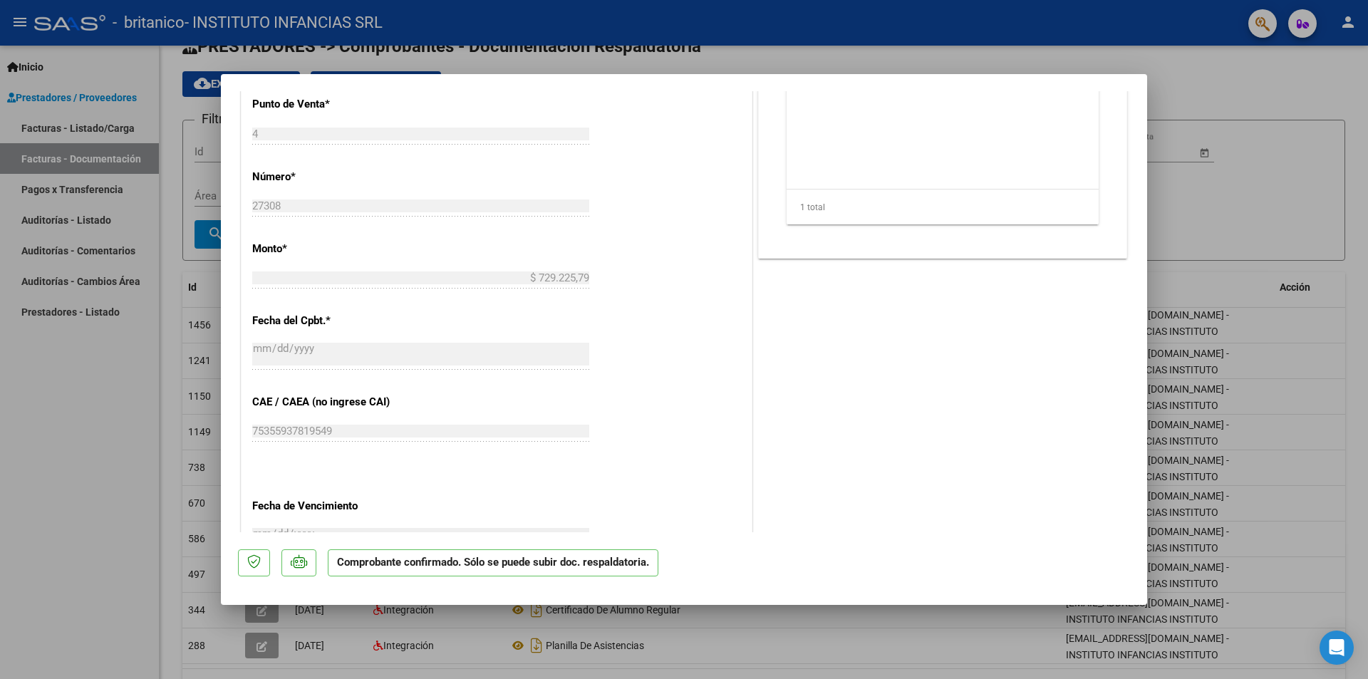
click at [139, 439] on div at bounding box center [684, 339] width 1368 height 679
type input "$ 0,00"
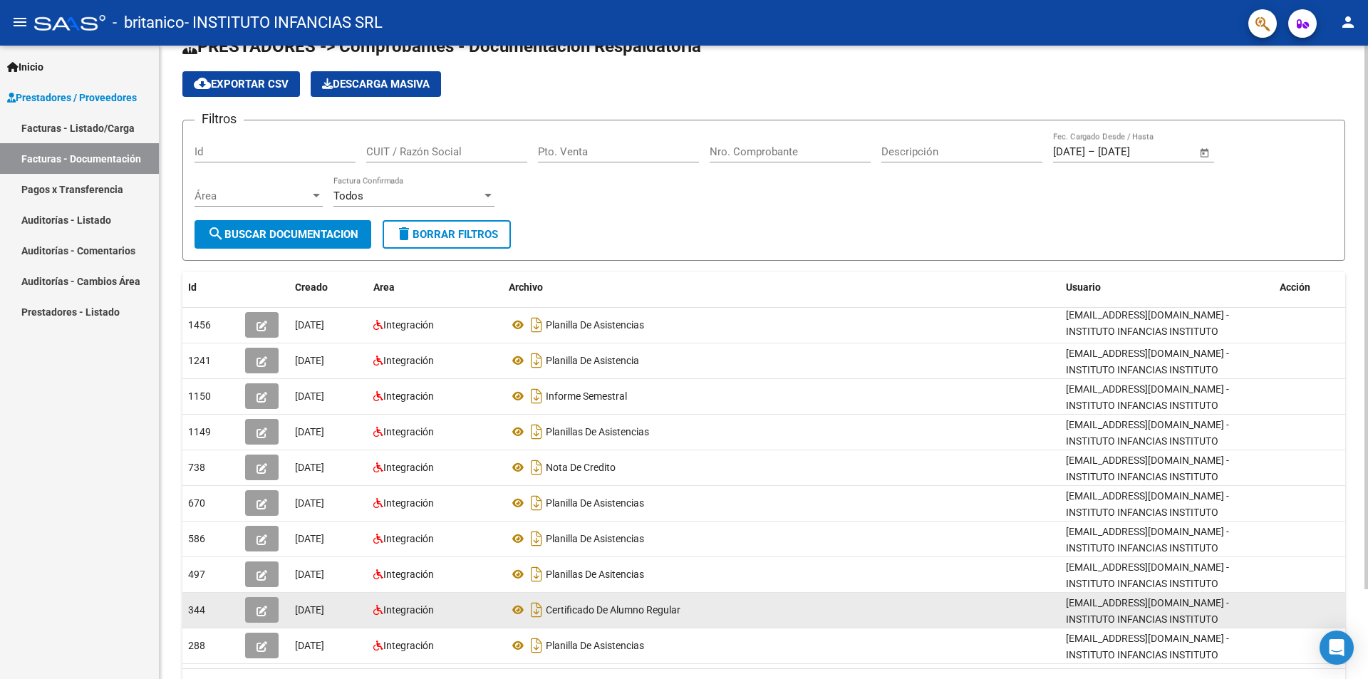
click at [264, 614] on icon "button" at bounding box center [262, 611] width 11 height 11
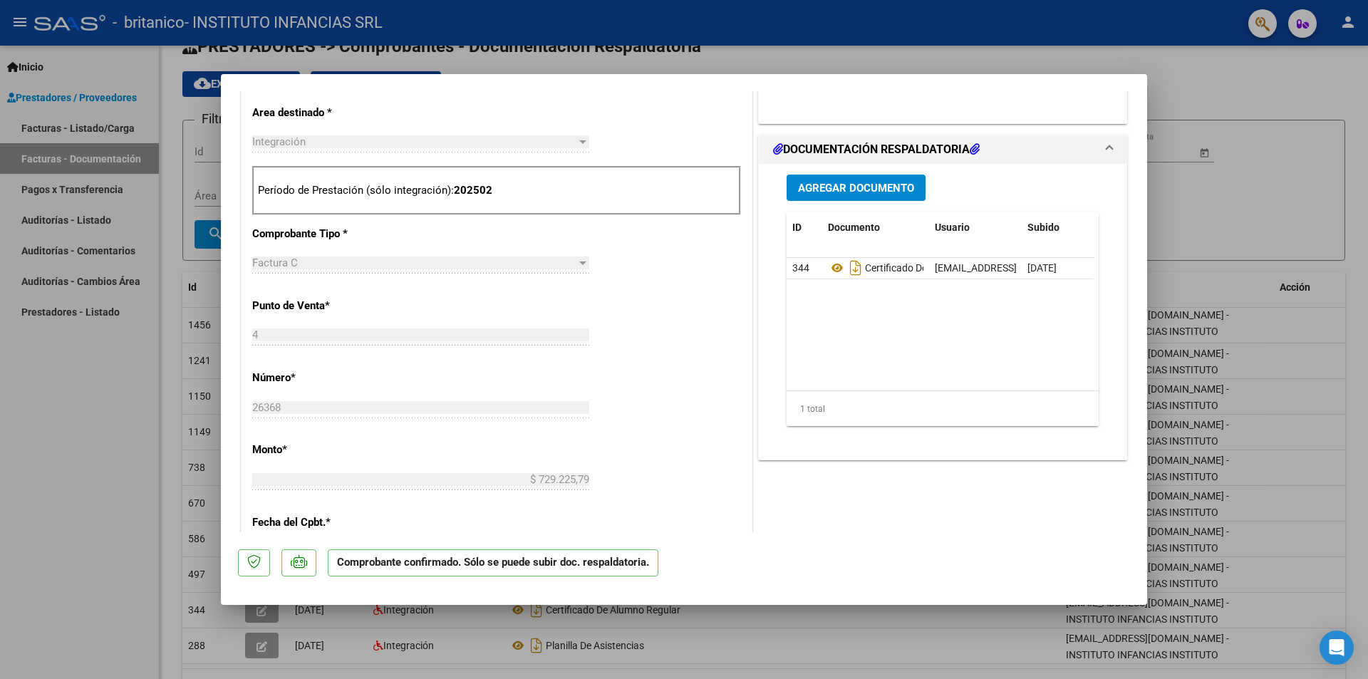
click at [62, 460] on div at bounding box center [684, 339] width 1368 height 679
type input "$ 0,00"
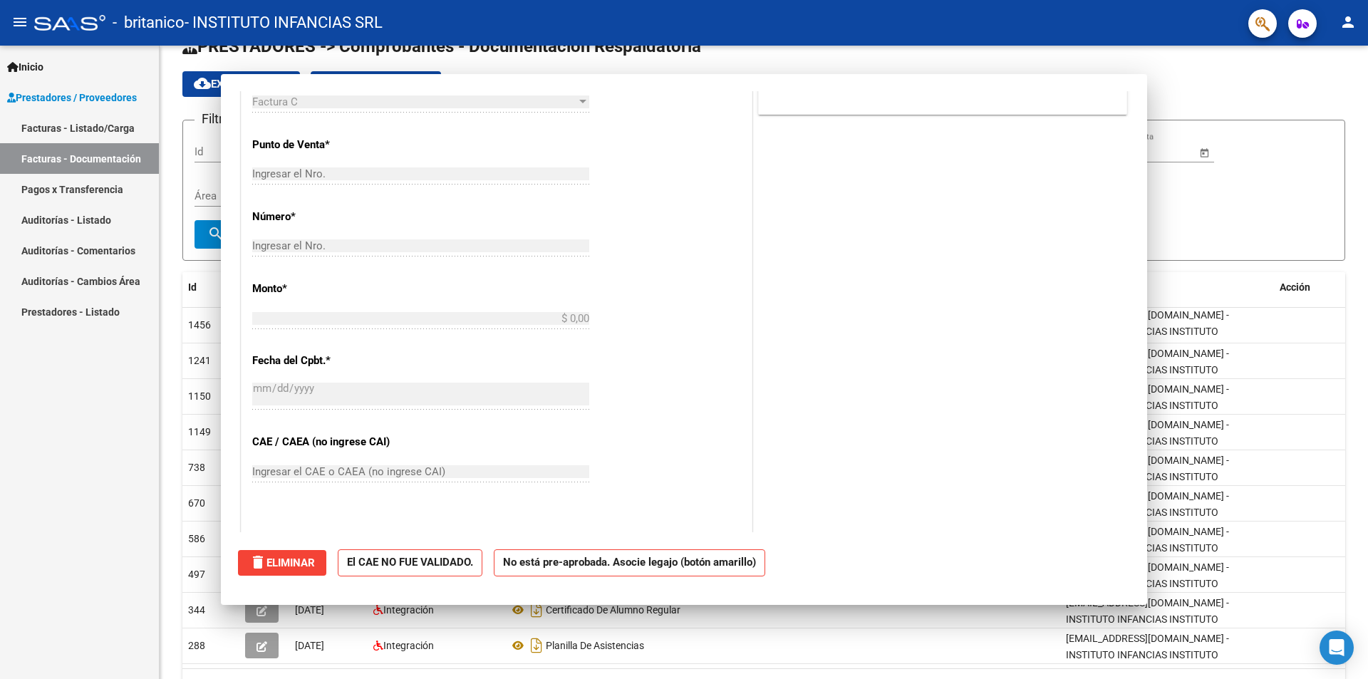
scroll to position [0, 0]
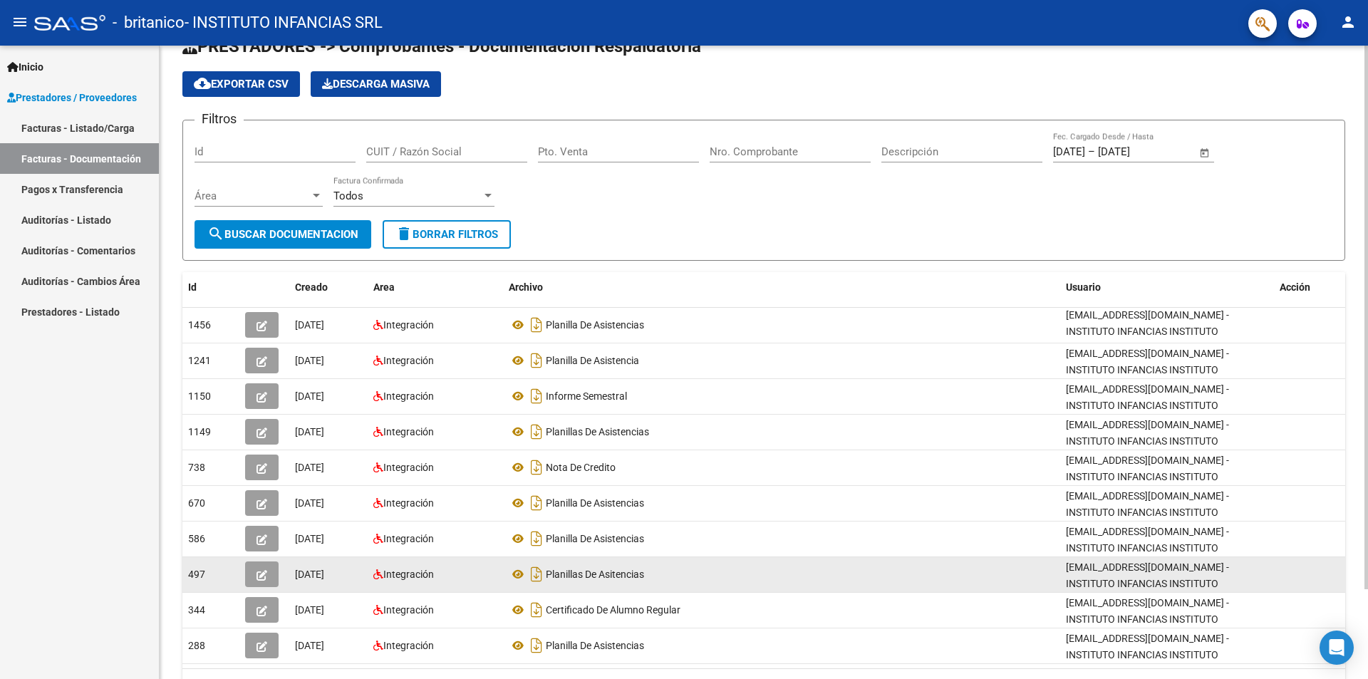
click at [262, 573] on icon "button" at bounding box center [262, 575] width 11 height 11
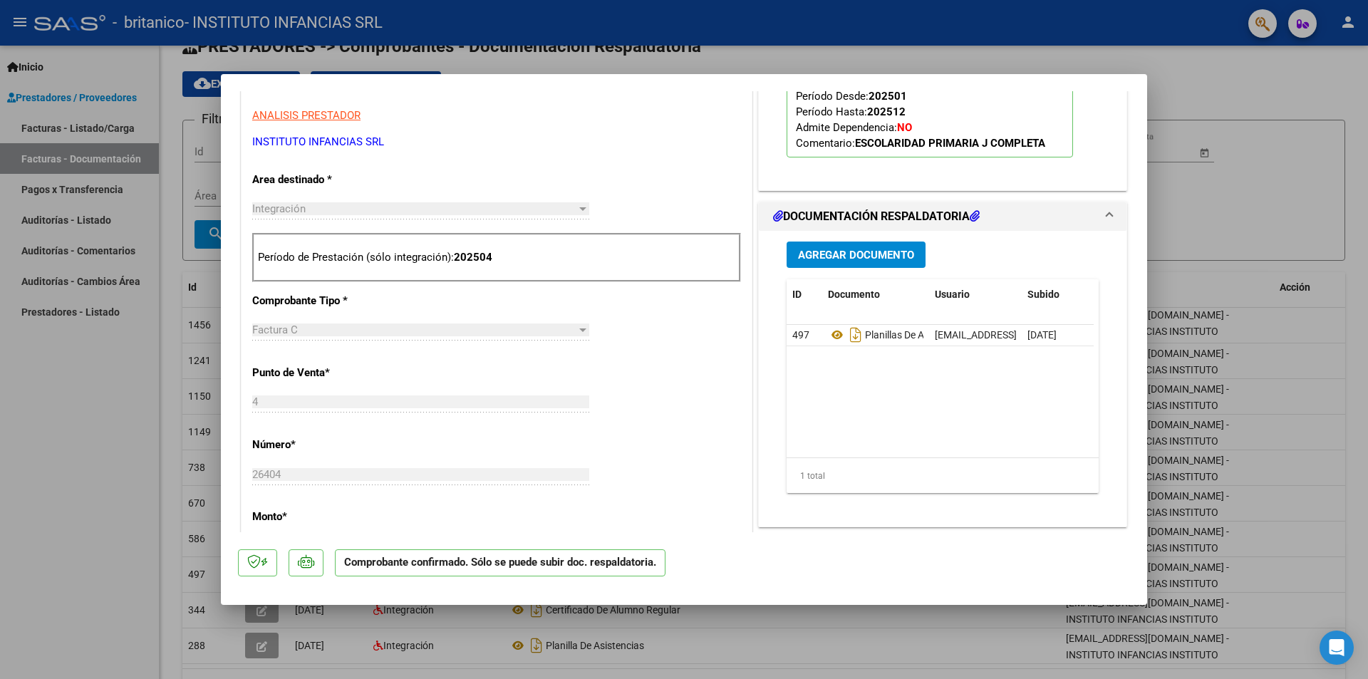
scroll to position [570, 0]
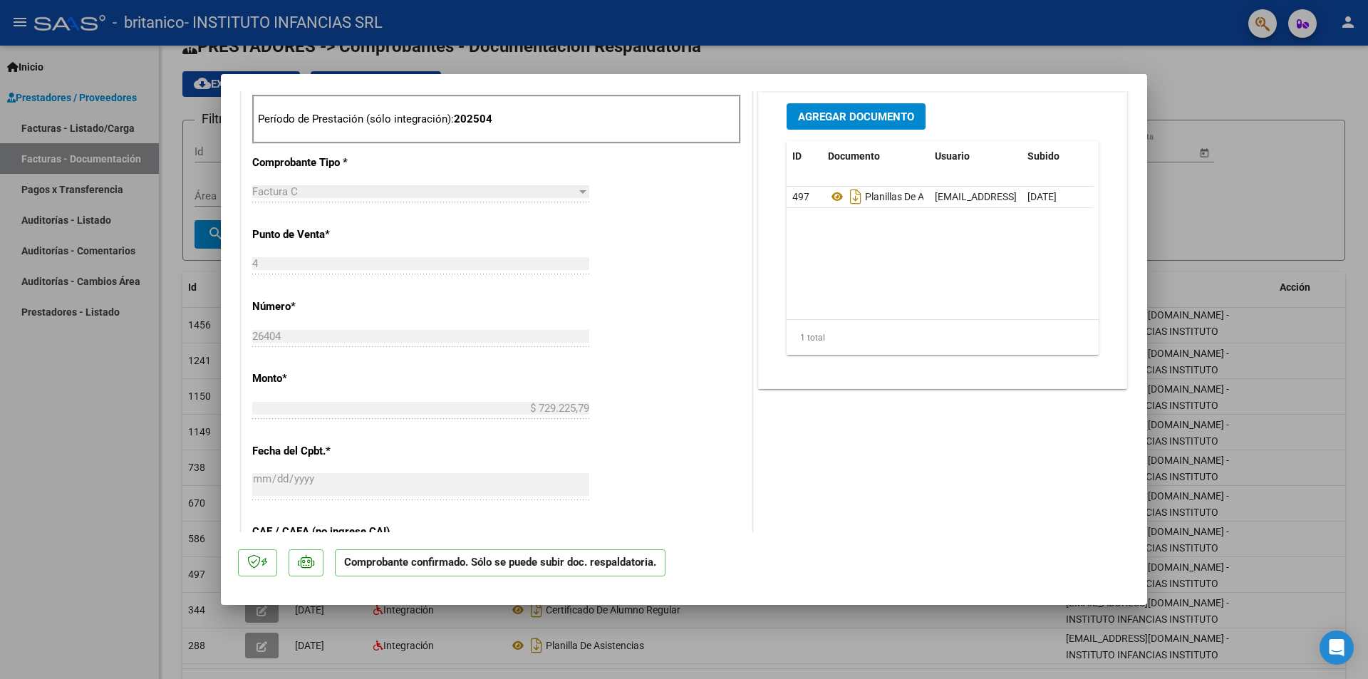
click at [66, 431] on div at bounding box center [684, 339] width 1368 height 679
type input "$ 0,00"
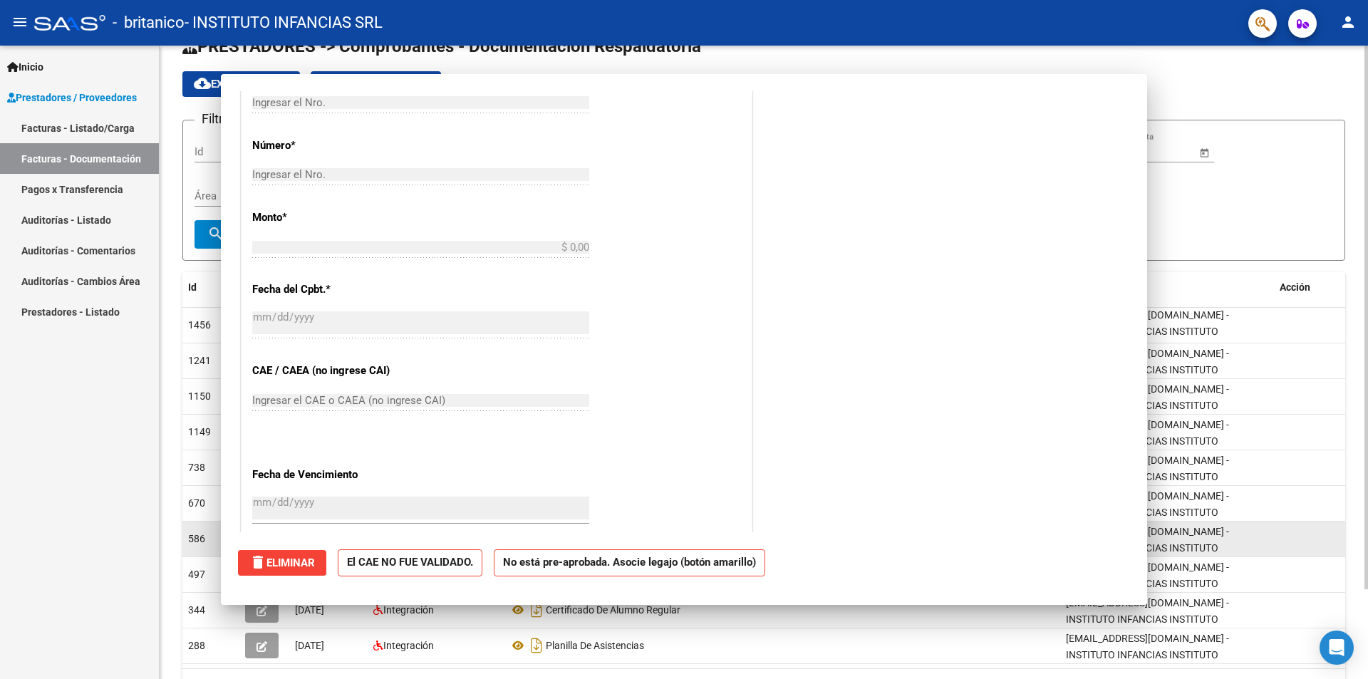
scroll to position [0, 0]
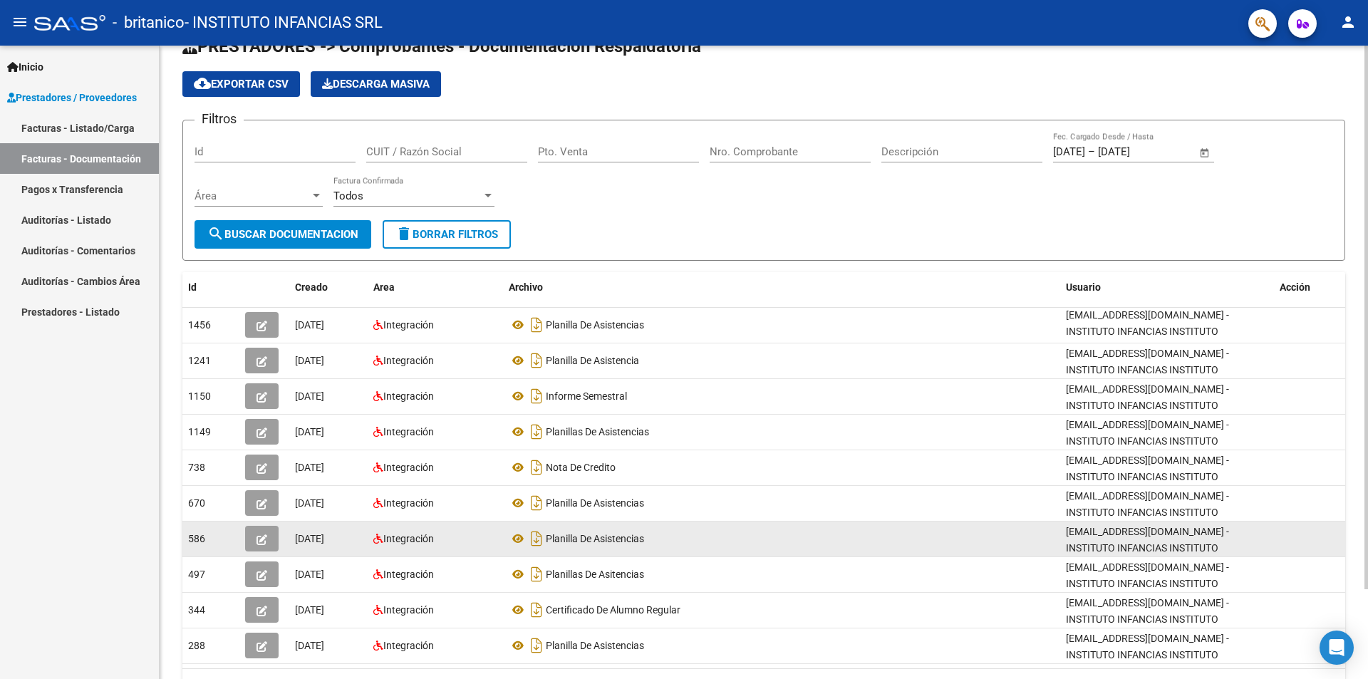
click at [267, 537] on button "button" at bounding box center [261, 539] width 33 height 26
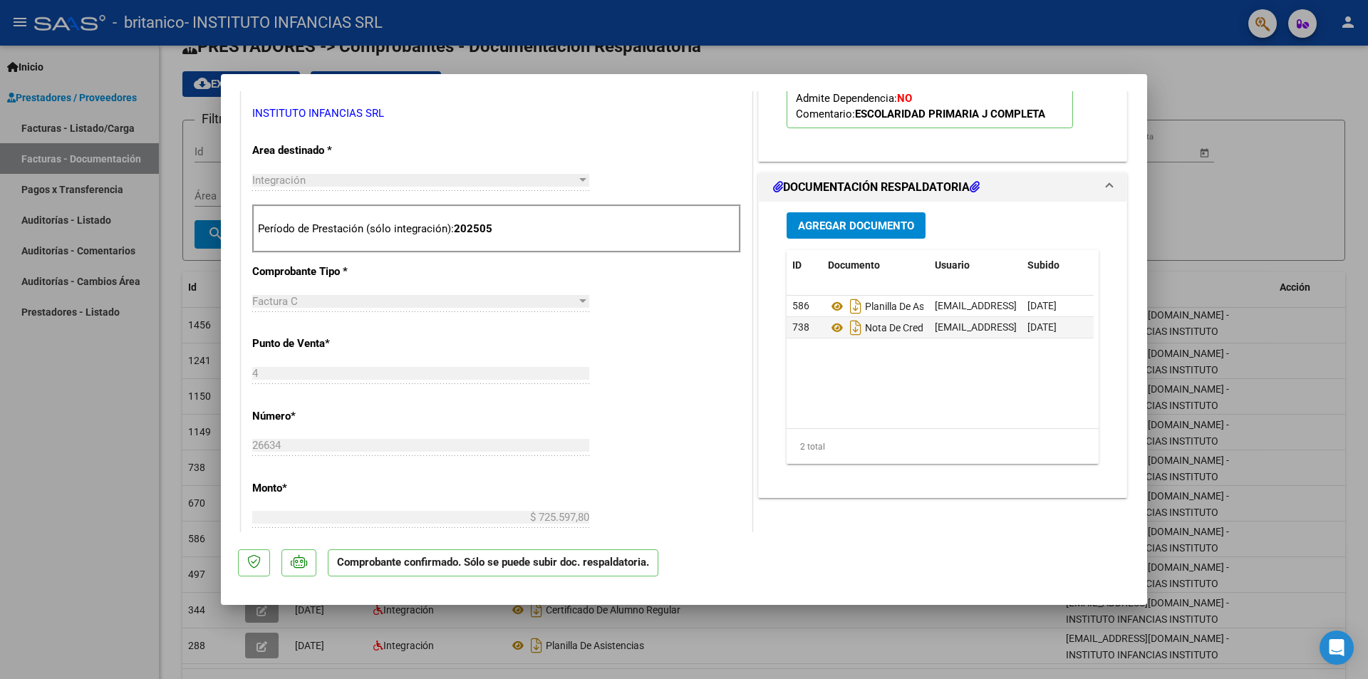
scroll to position [641, 0]
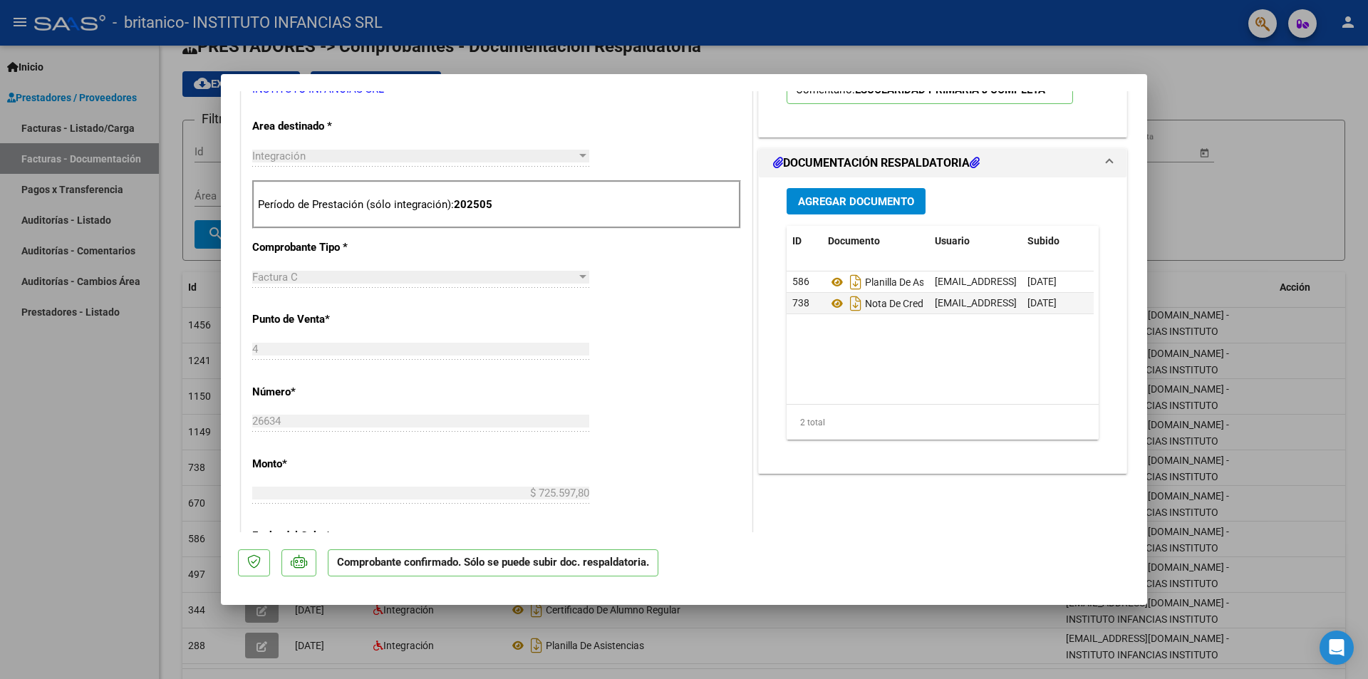
click at [107, 478] on div at bounding box center [684, 339] width 1368 height 679
type input "$ 0,00"
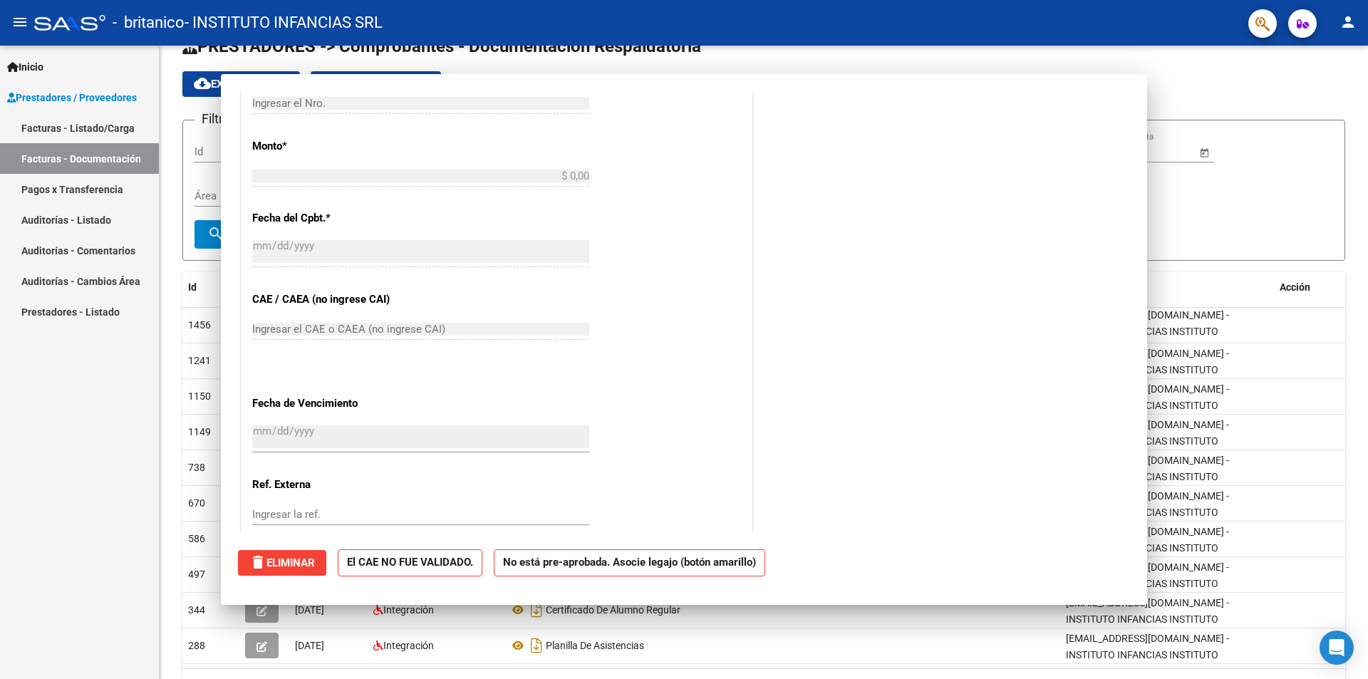
scroll to position [273, 0]
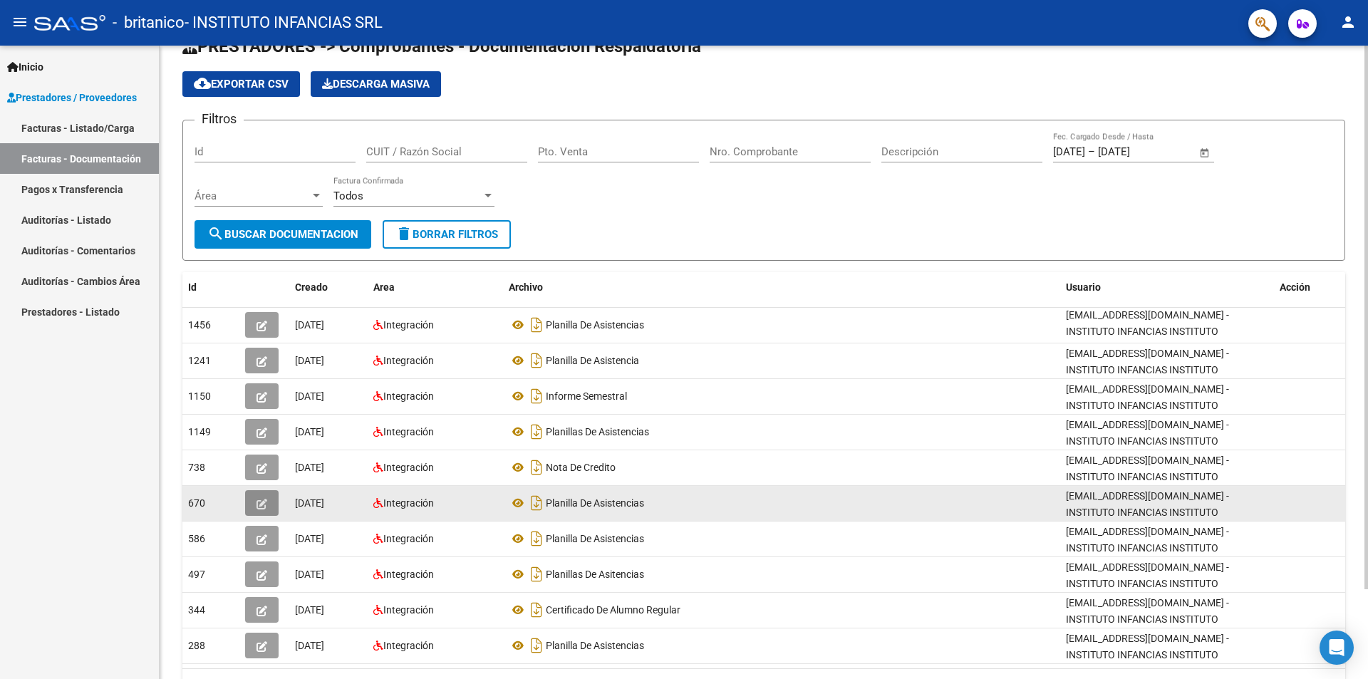
click at [258, 505] on icon "button" at bounding box center [262, 504] width 11 height 11
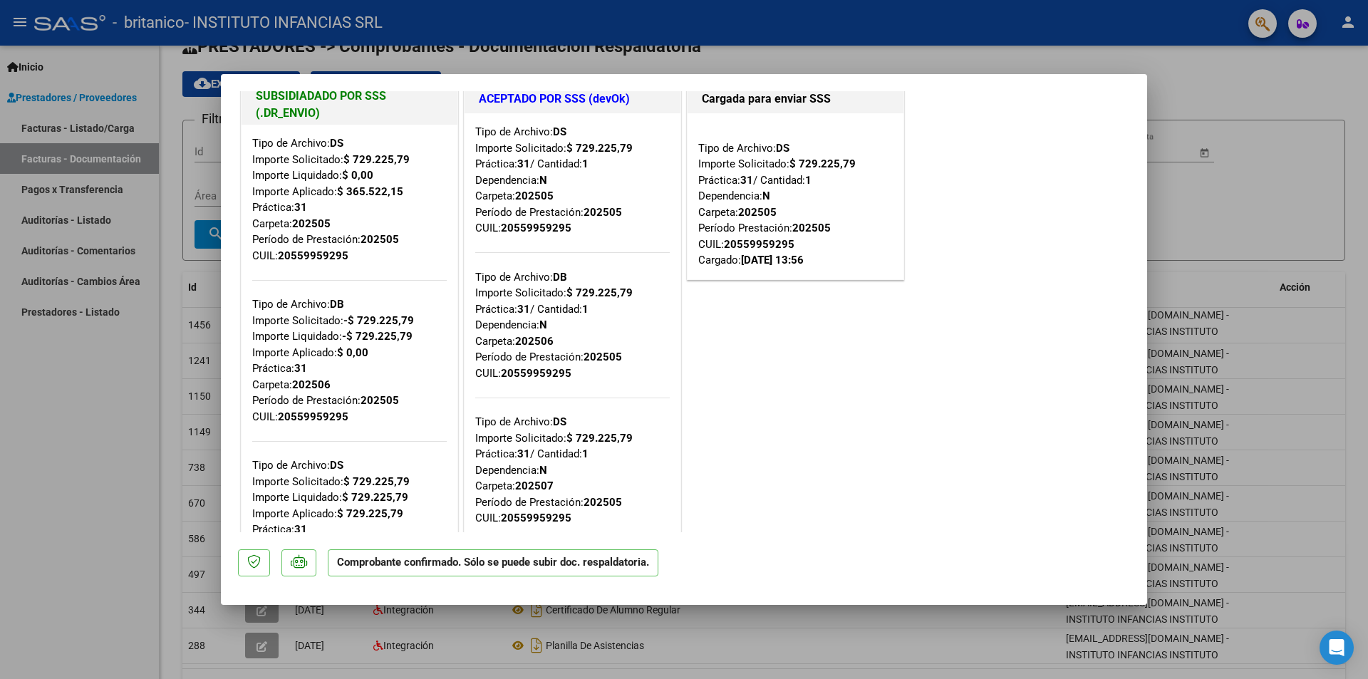
scroll to position [0, 0]
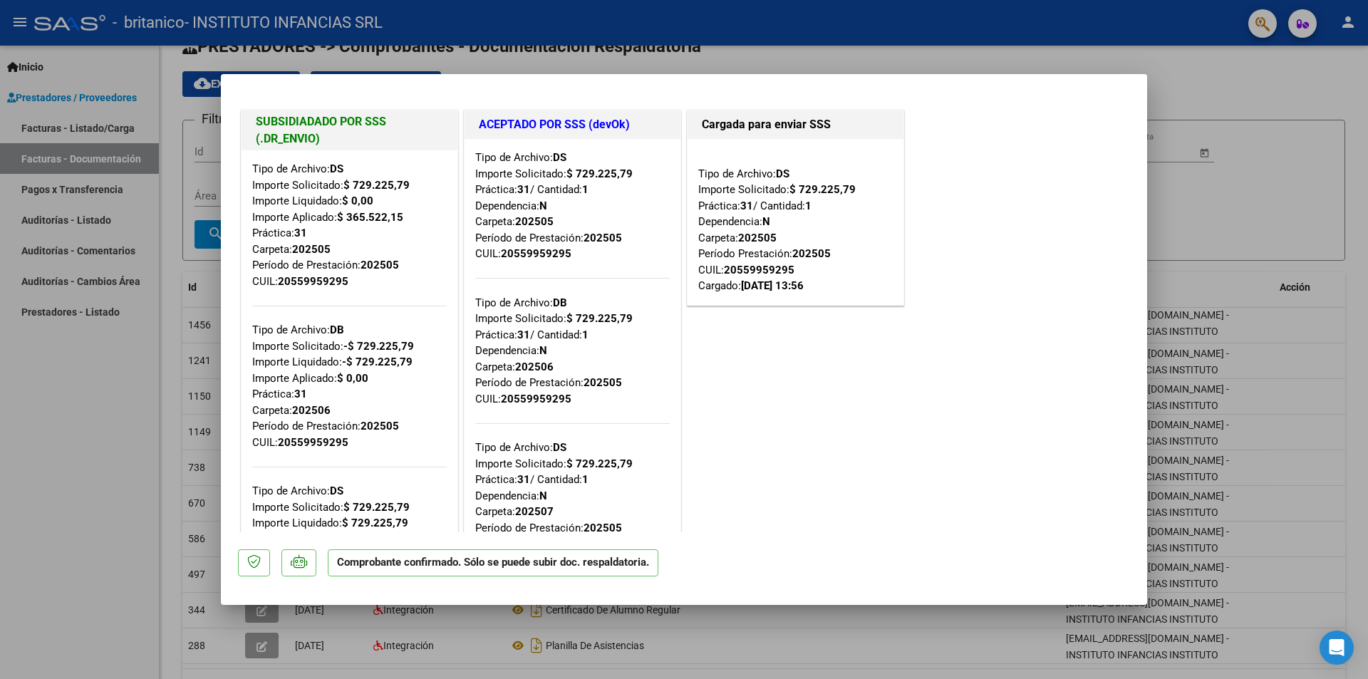
drag, startPoint x: 748, startPoint y: 289, endPoint x: 739, endPoint y: 254, distance: 36.6
click at [739, 254] on div "Tipo de Archivo: DS Importe Solicitado: $ 729.225,79 Práctica: 31 / Cantidad: 1…" at bounding box center [795, 222] width 195 height 145
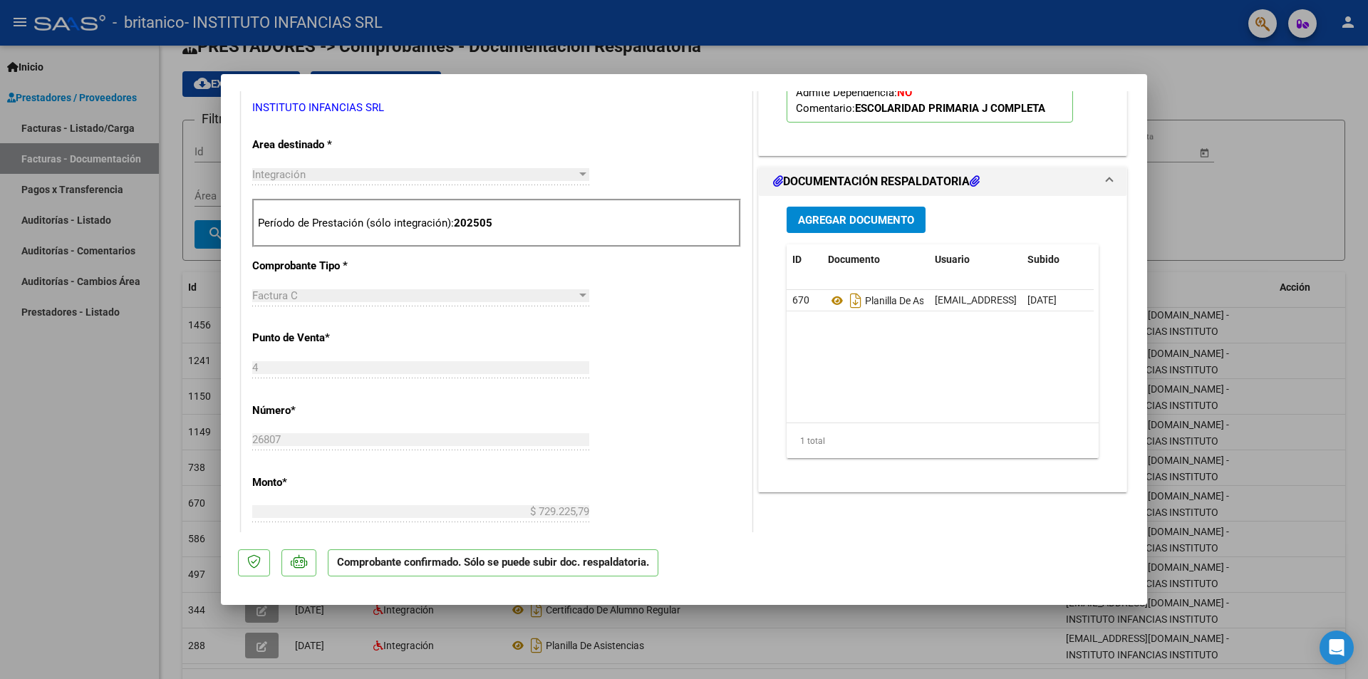
scroll to position [855, 0]
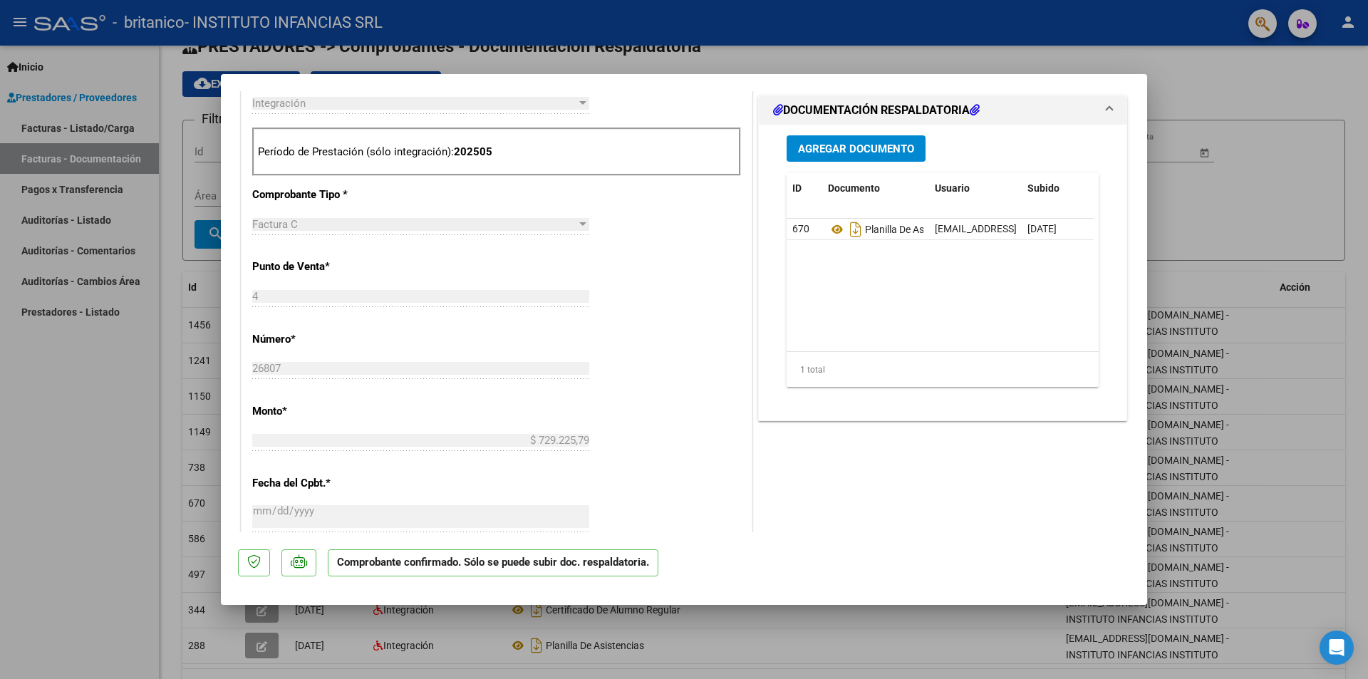
click at [205, 371] on div "SUBSIDIADADO POR SSS (.DR_ENVIO) Tipo de Archivo: DS Importe Solicitado: $ 729.…" at bounding box center [684, 339] width 1368 height 679
type input "$ 0,00"
